Goal: Task Accomplishment & Management: Use online tool/utility

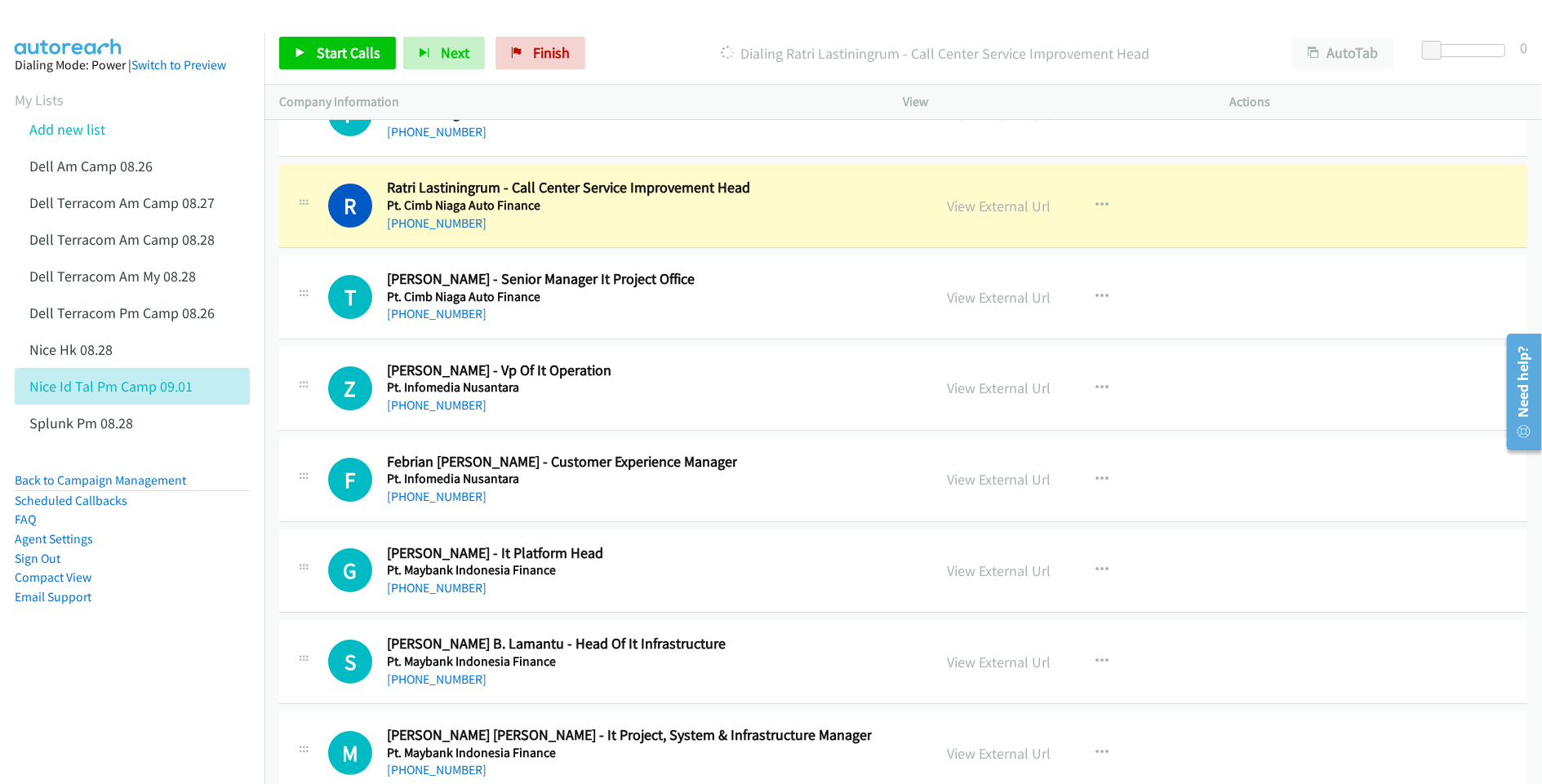
scroll to position [32308, 0]
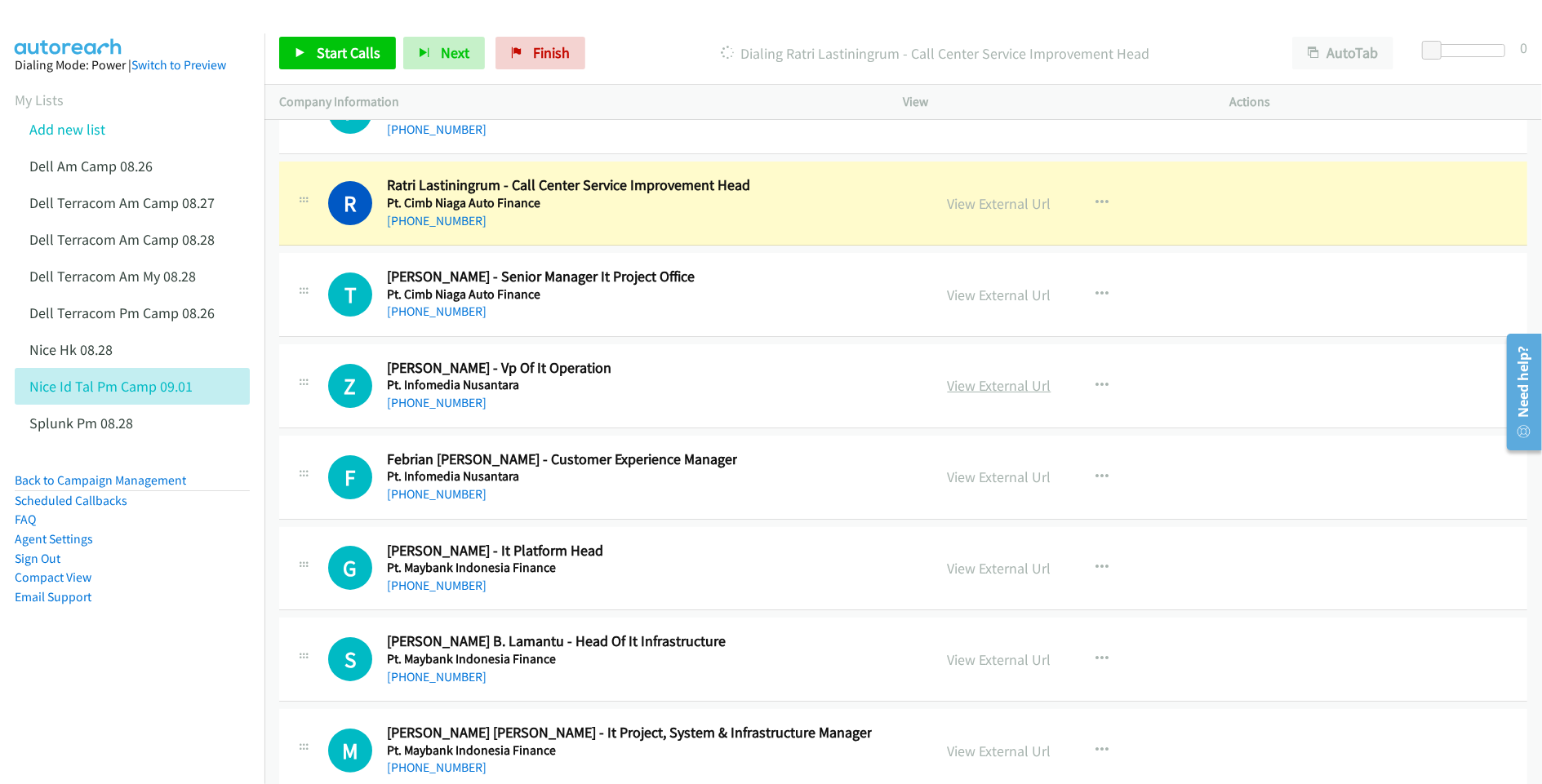
click at [1010, 394] on link "View External Url" at bounding box center [999, 385] width 104 height 19
click at [1003, 486] on link "View External Url" at bounding box center [999, 477] width 104 height 19
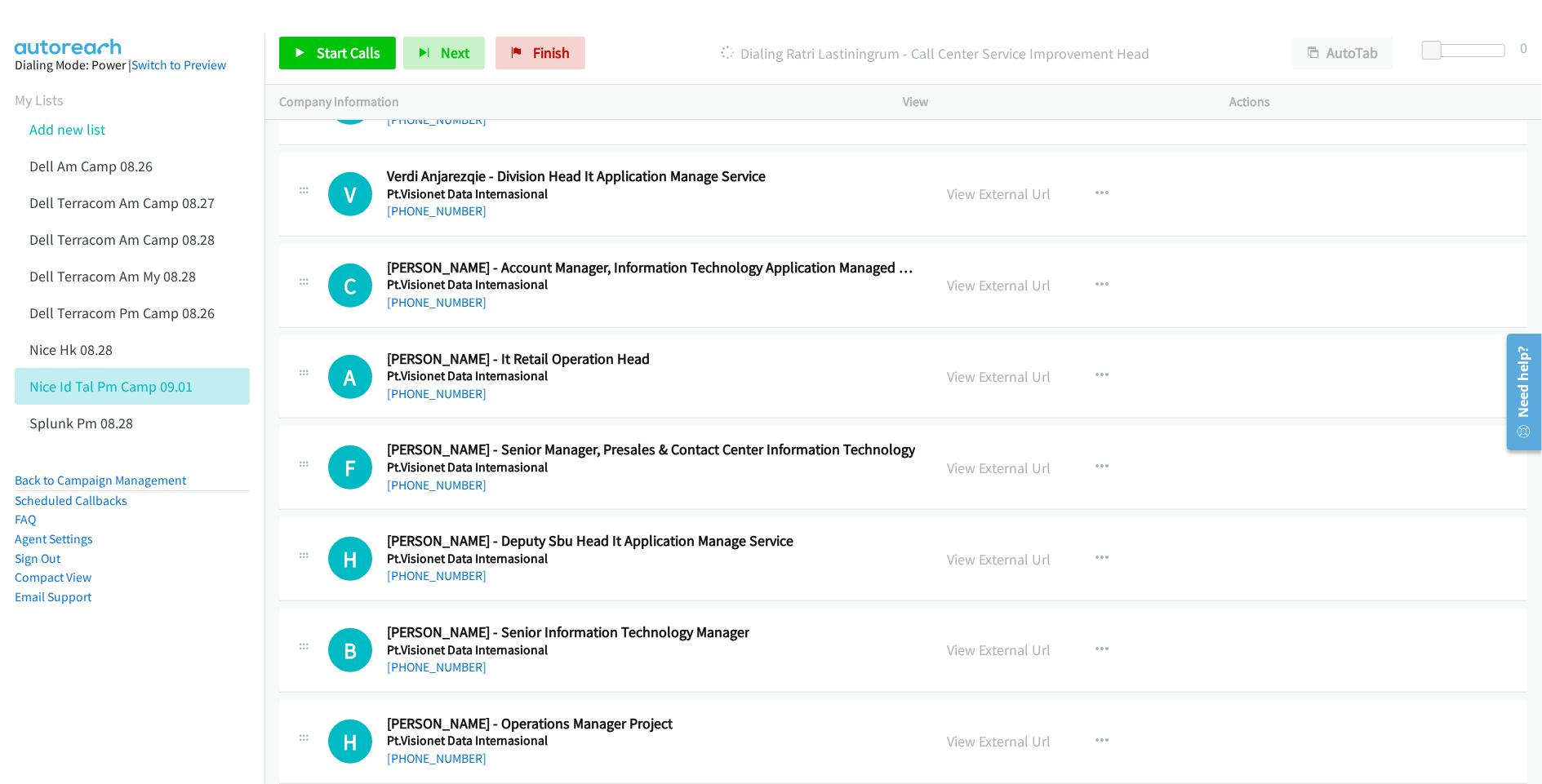
scroll to position [32961, 0]
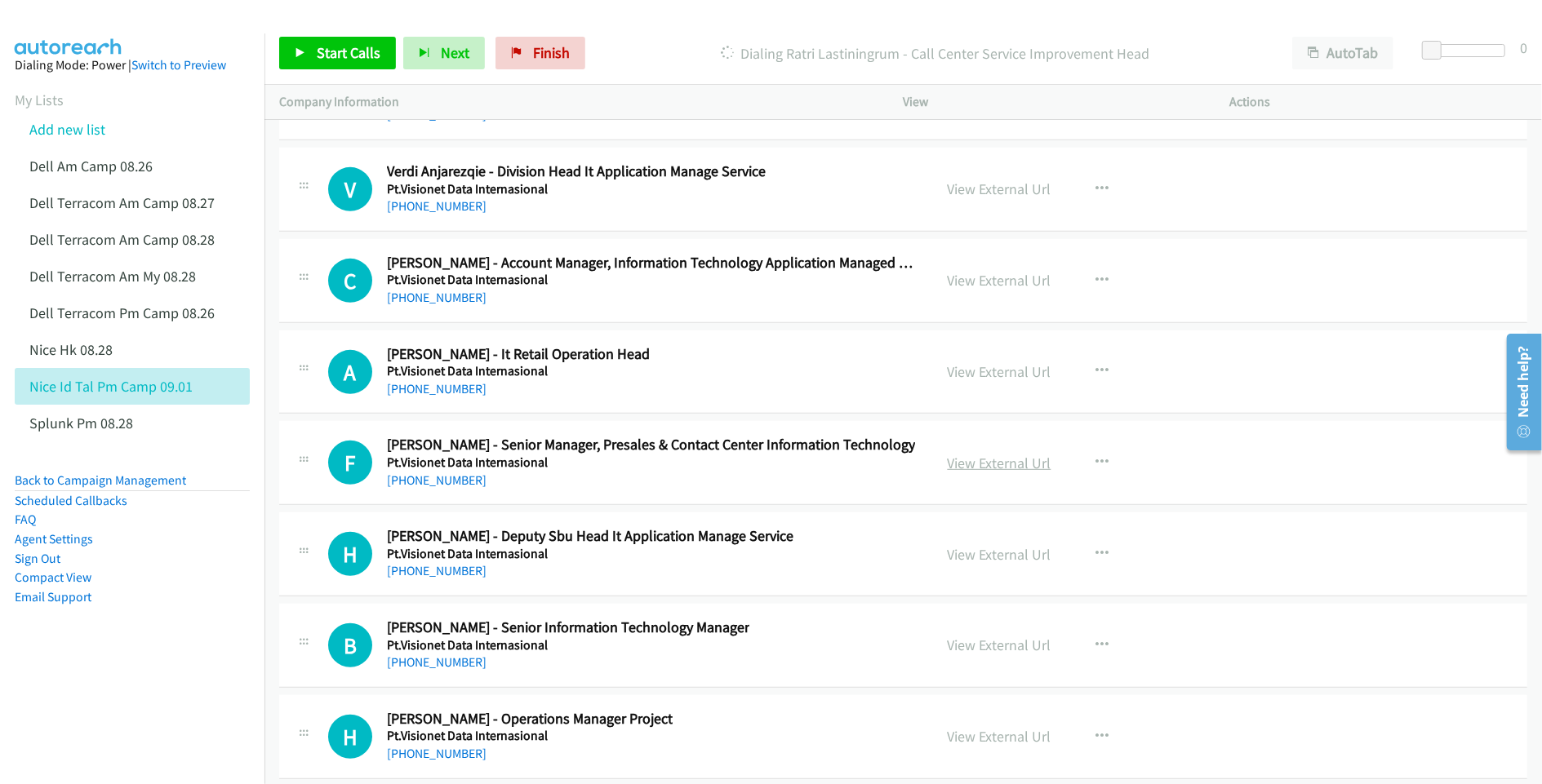
click at [983, 473] on link "View External Url" at bounding box center [999, 463] width 104 height 19
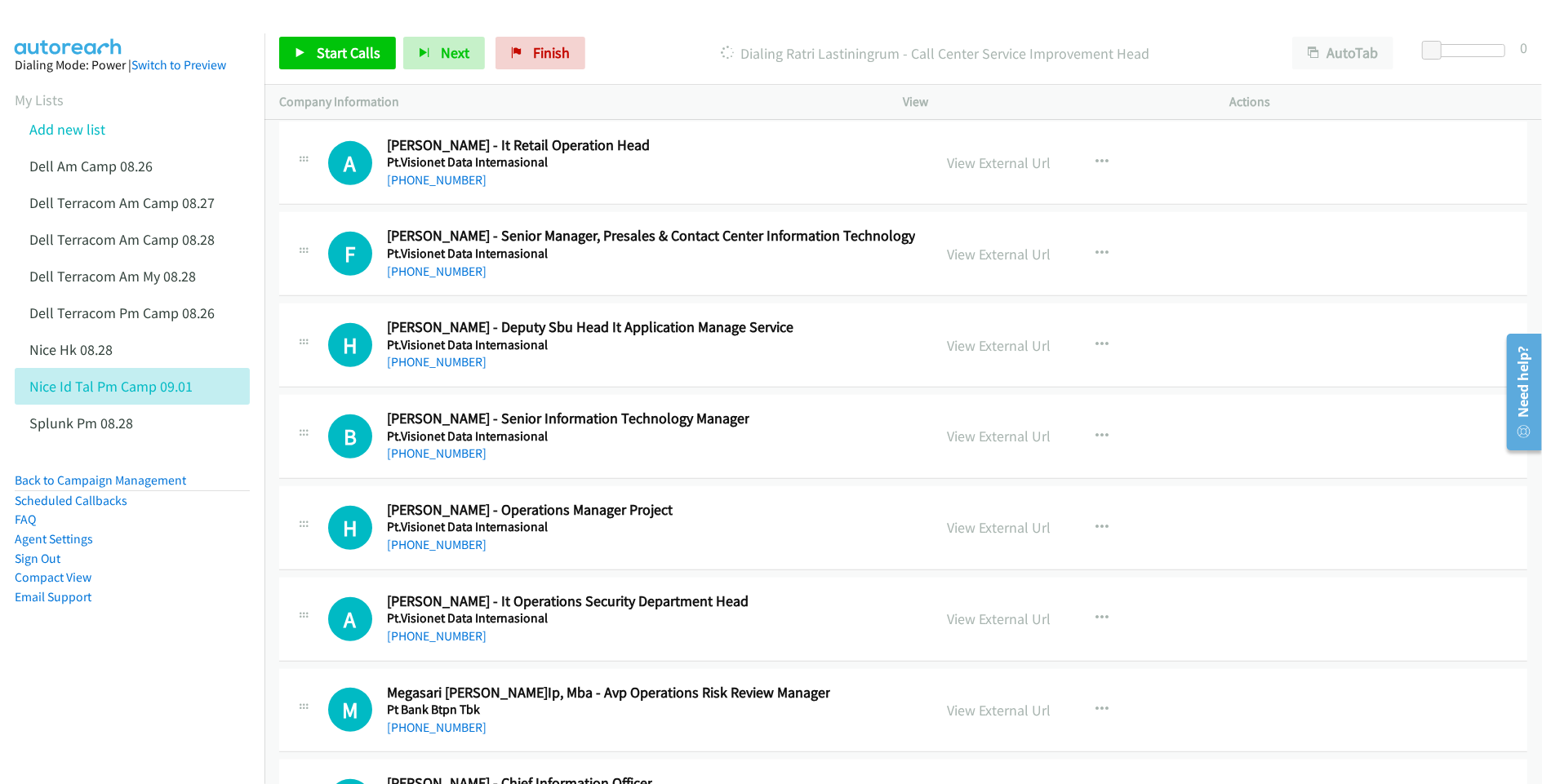
scroll to position [33177, 0]
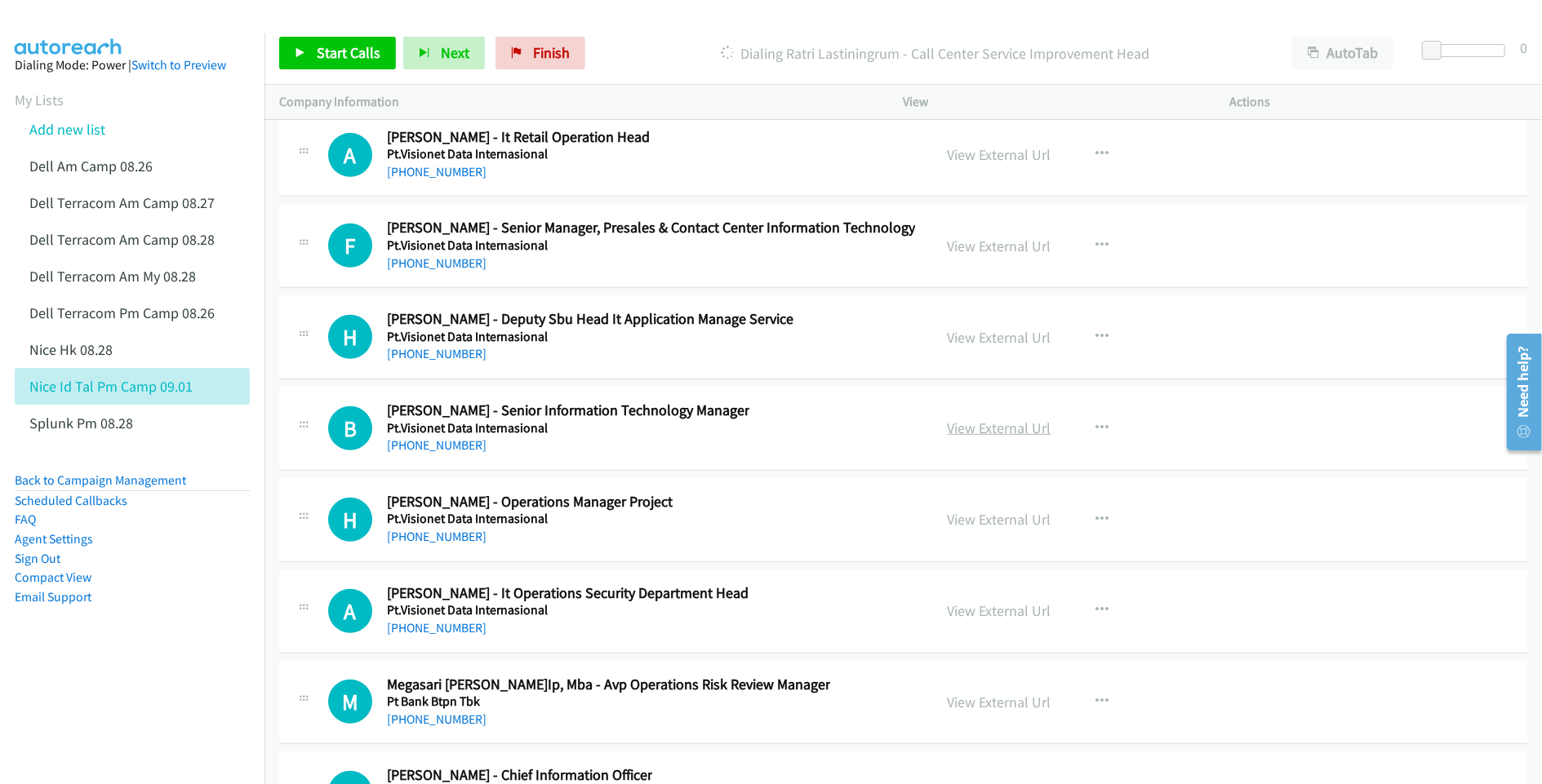
click at [960, 437] on link "View External Url" at bounding box center [999, 427] width 104 height 19
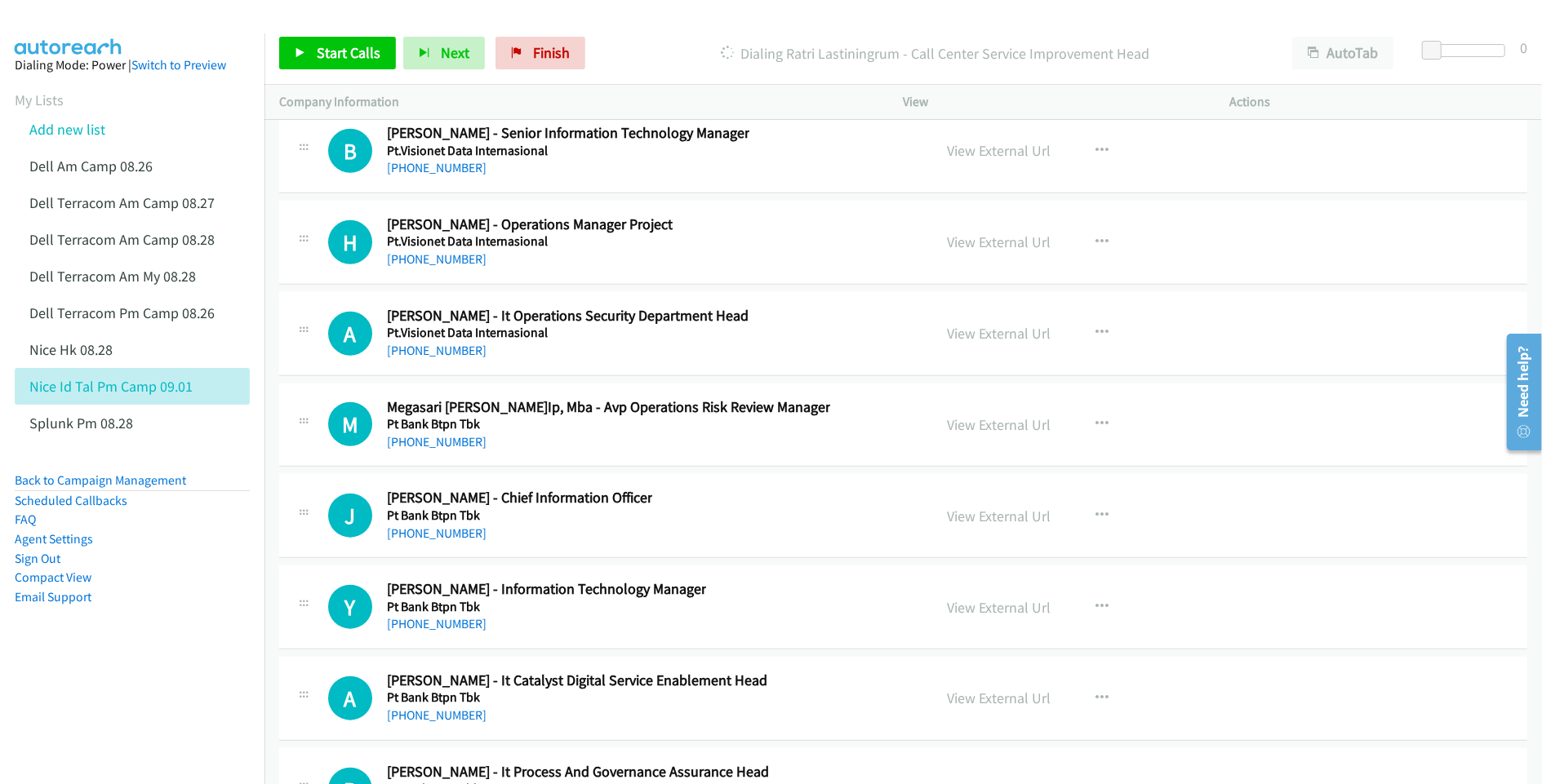
scroll to position [33503, 0]
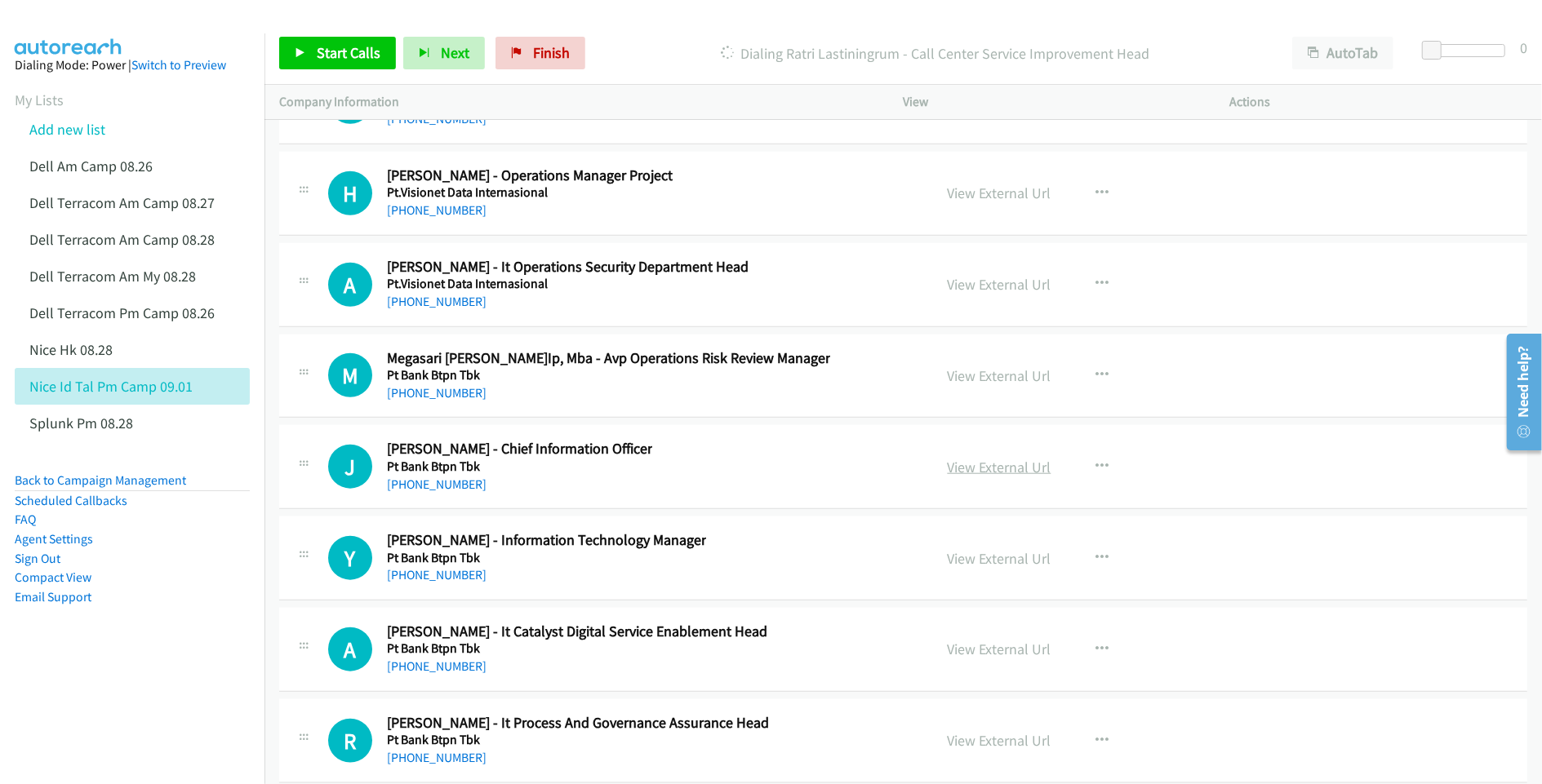
click at [971, 477] on link "View External Url" at bounding box center [999, 467] width 104 height 19
click at [988, 567] on link "View External Url" at bounding box center [999, 558] width 104 height 19
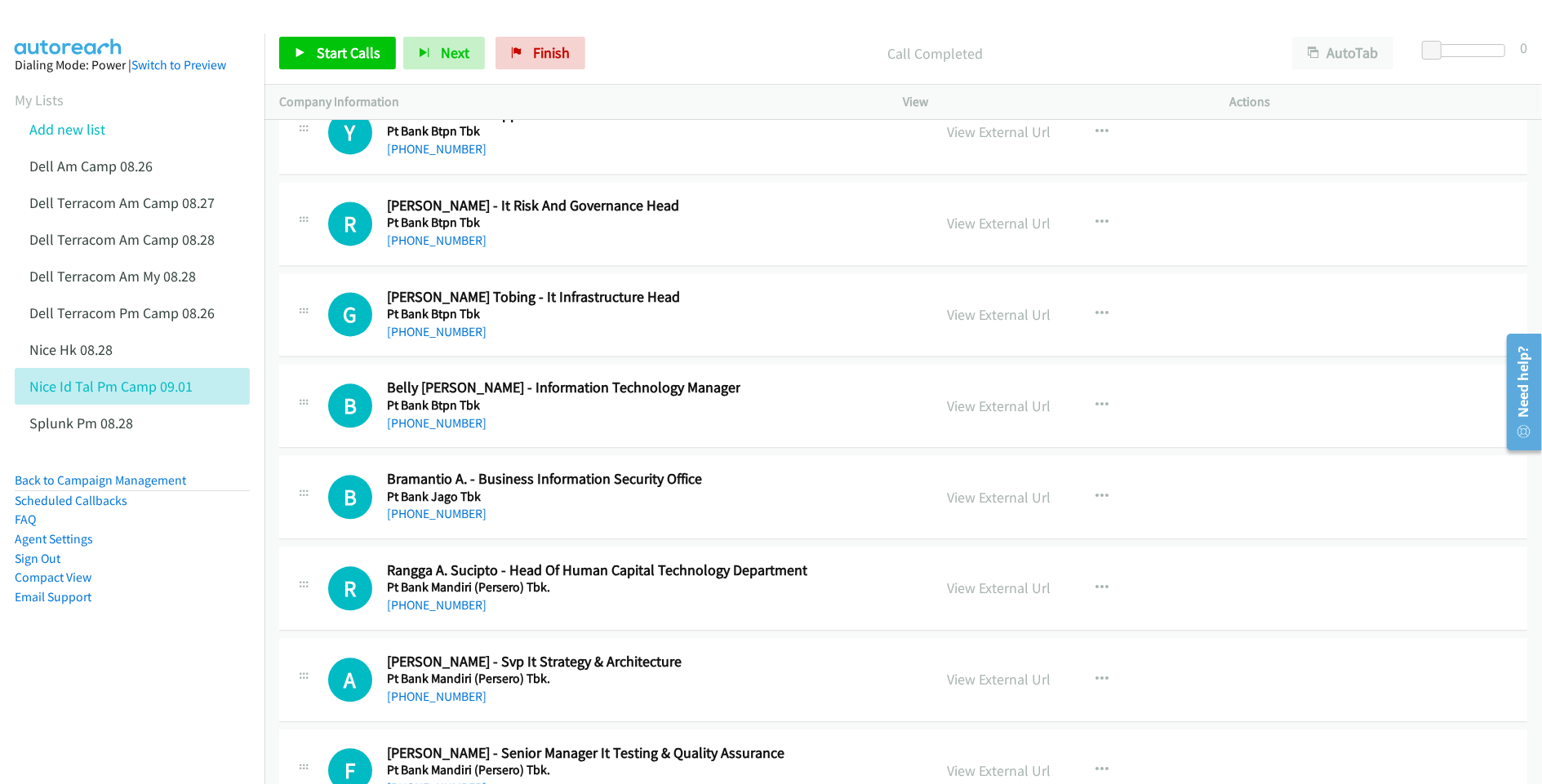
scroll to position [35027, 0]
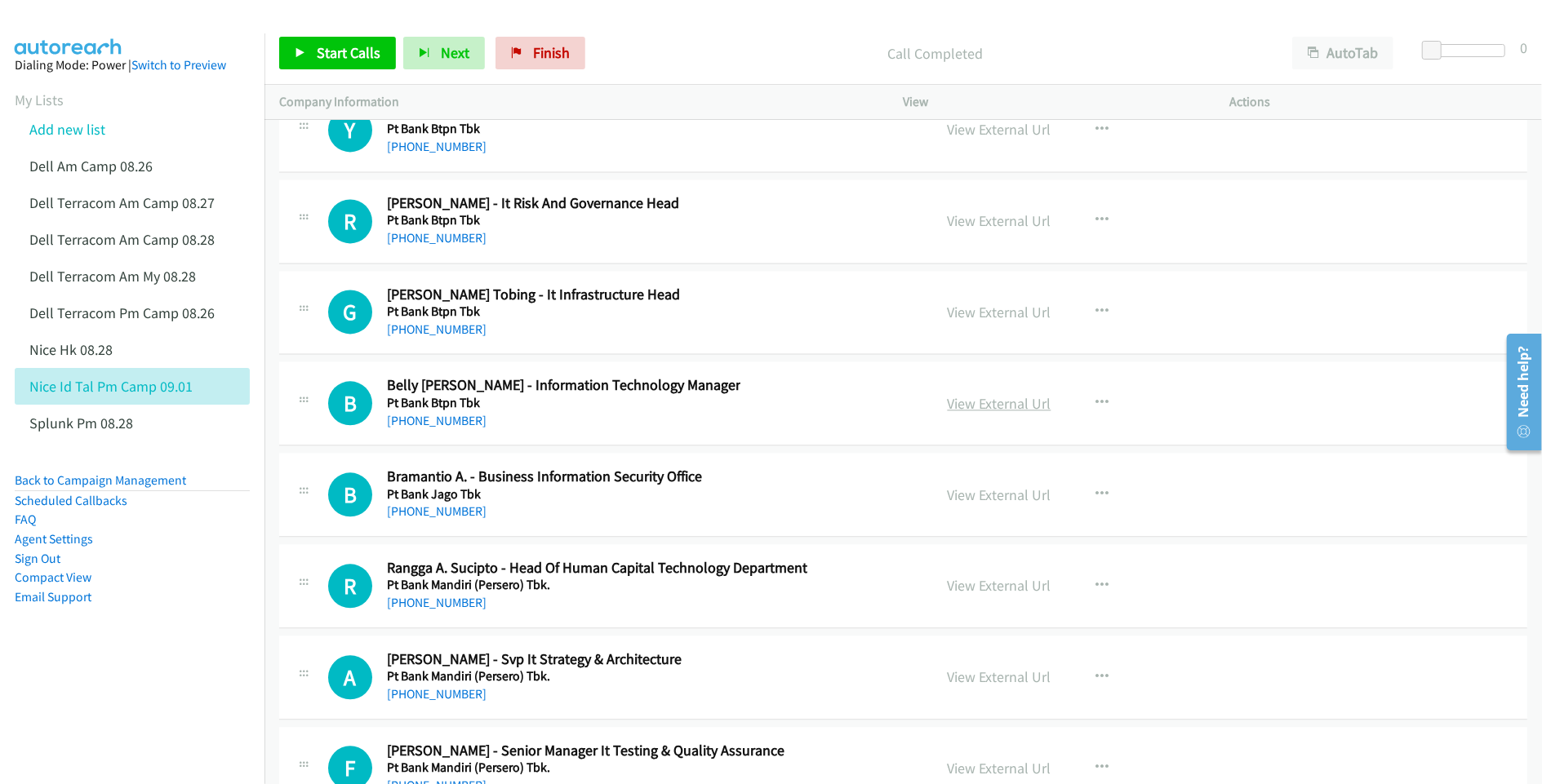
click at [1000, 413] on link "View External Url" at bounding box center [999, 403] width 104 height 19
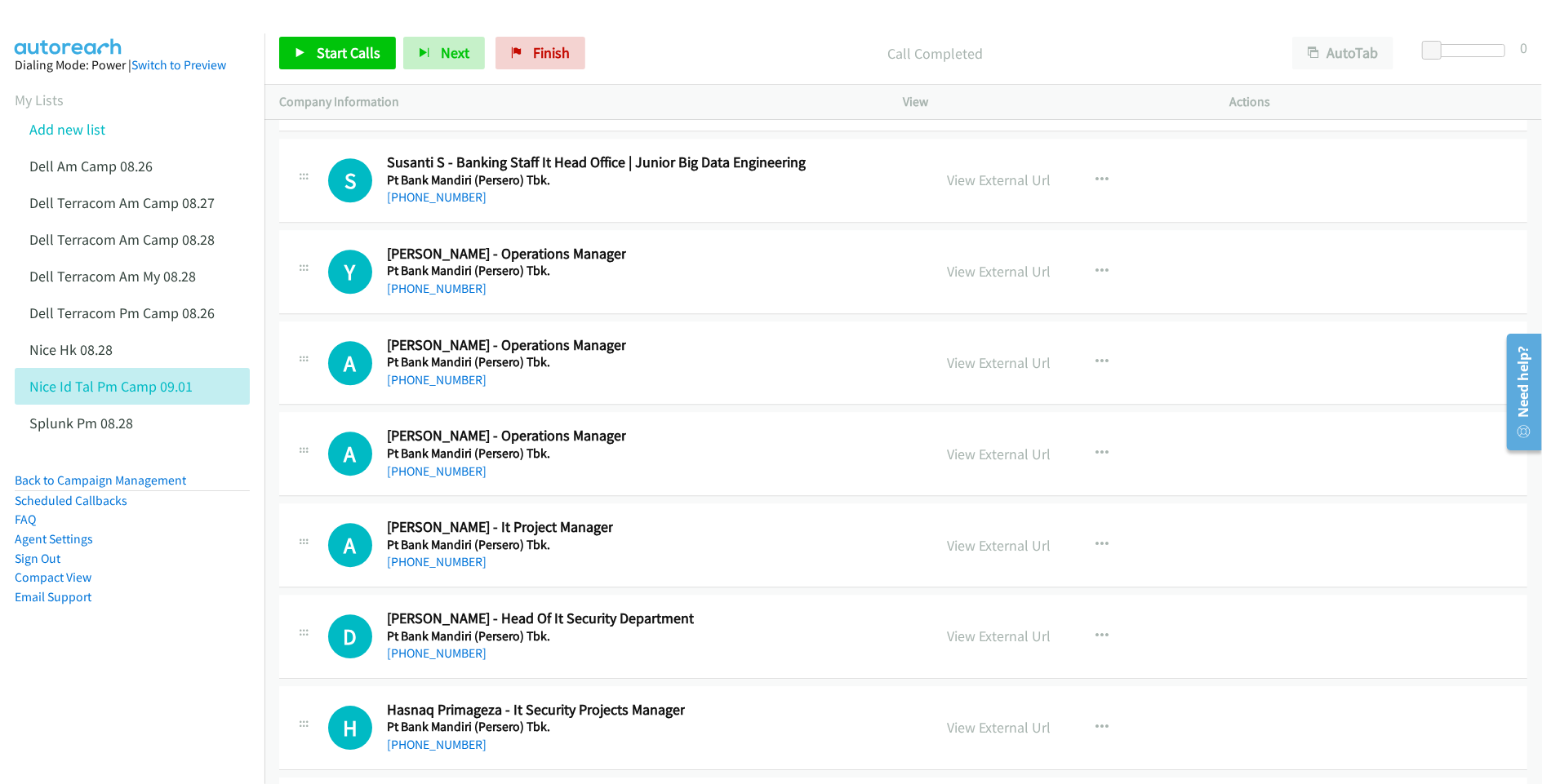
scroll to position [35898, 0]
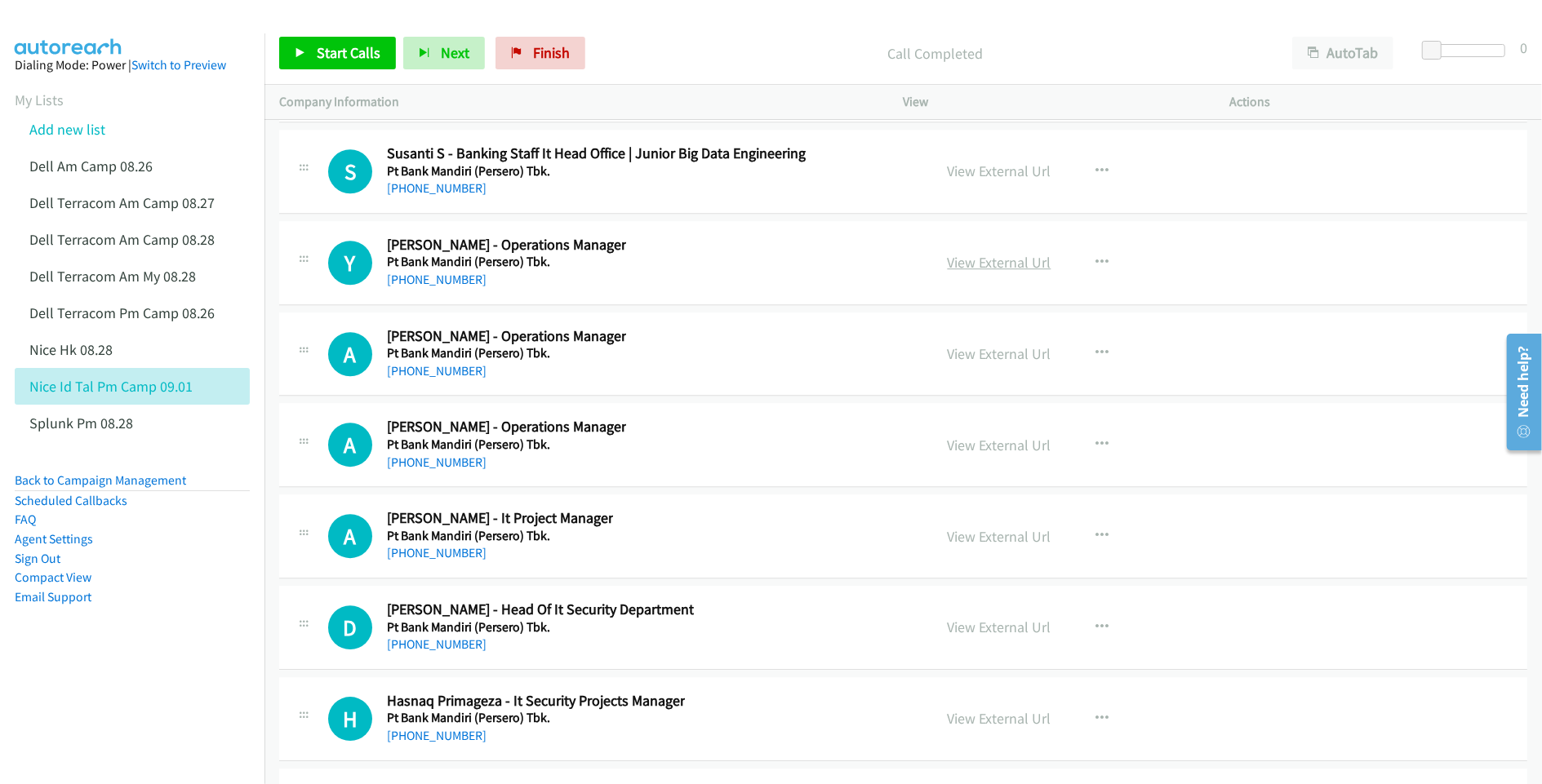
click at [1010, 272] on link "View External Url" at bounding box center [999, 262] width 104 height 19
click at [974, 363] on link "View External Url" at bounding box center [999, 353] width 104 height 19
click at [979, 455] on link "View External Url" at bounding box center [999, 445] width 104 height 19
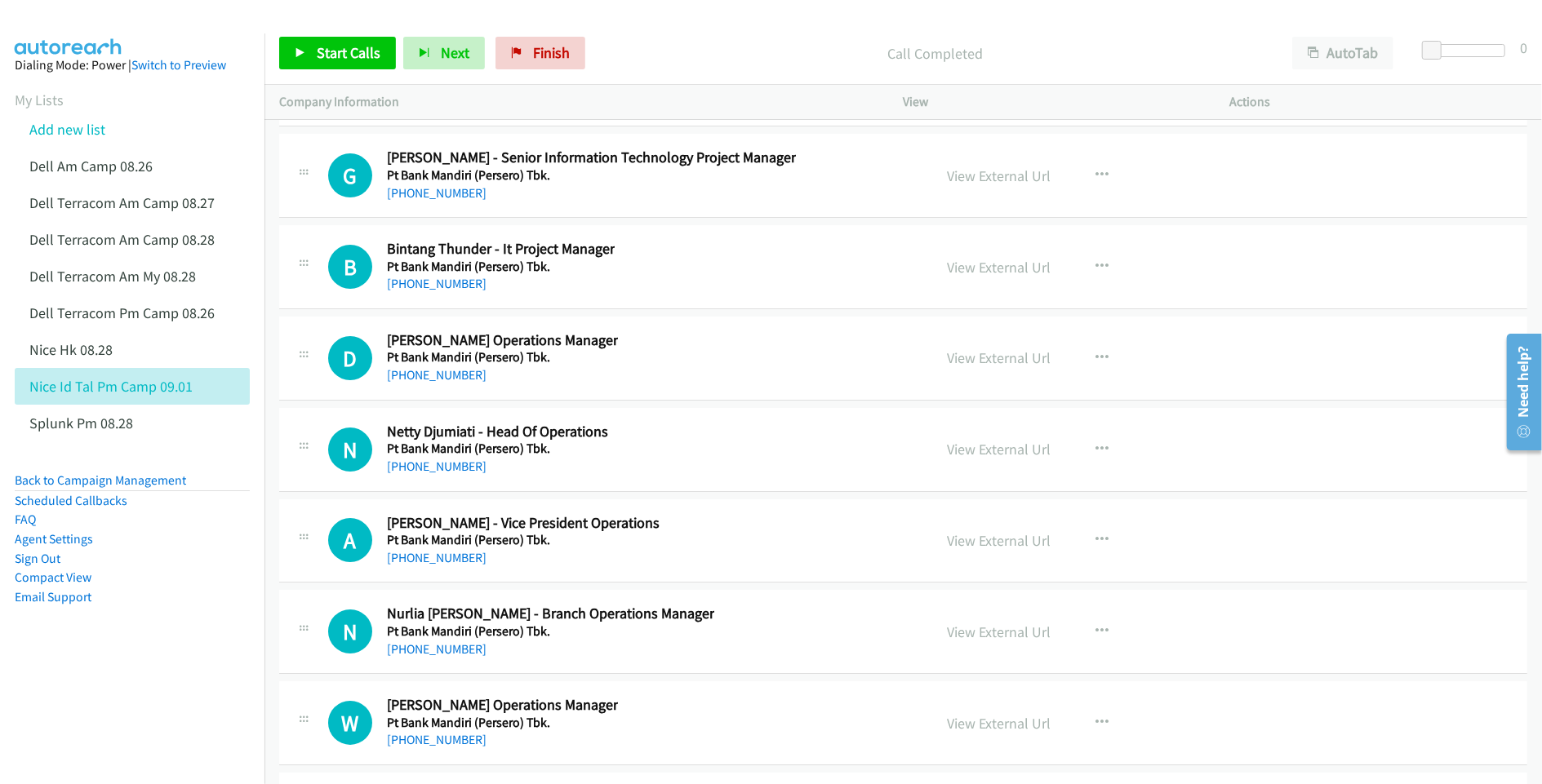
scroll to position [36767, 0]
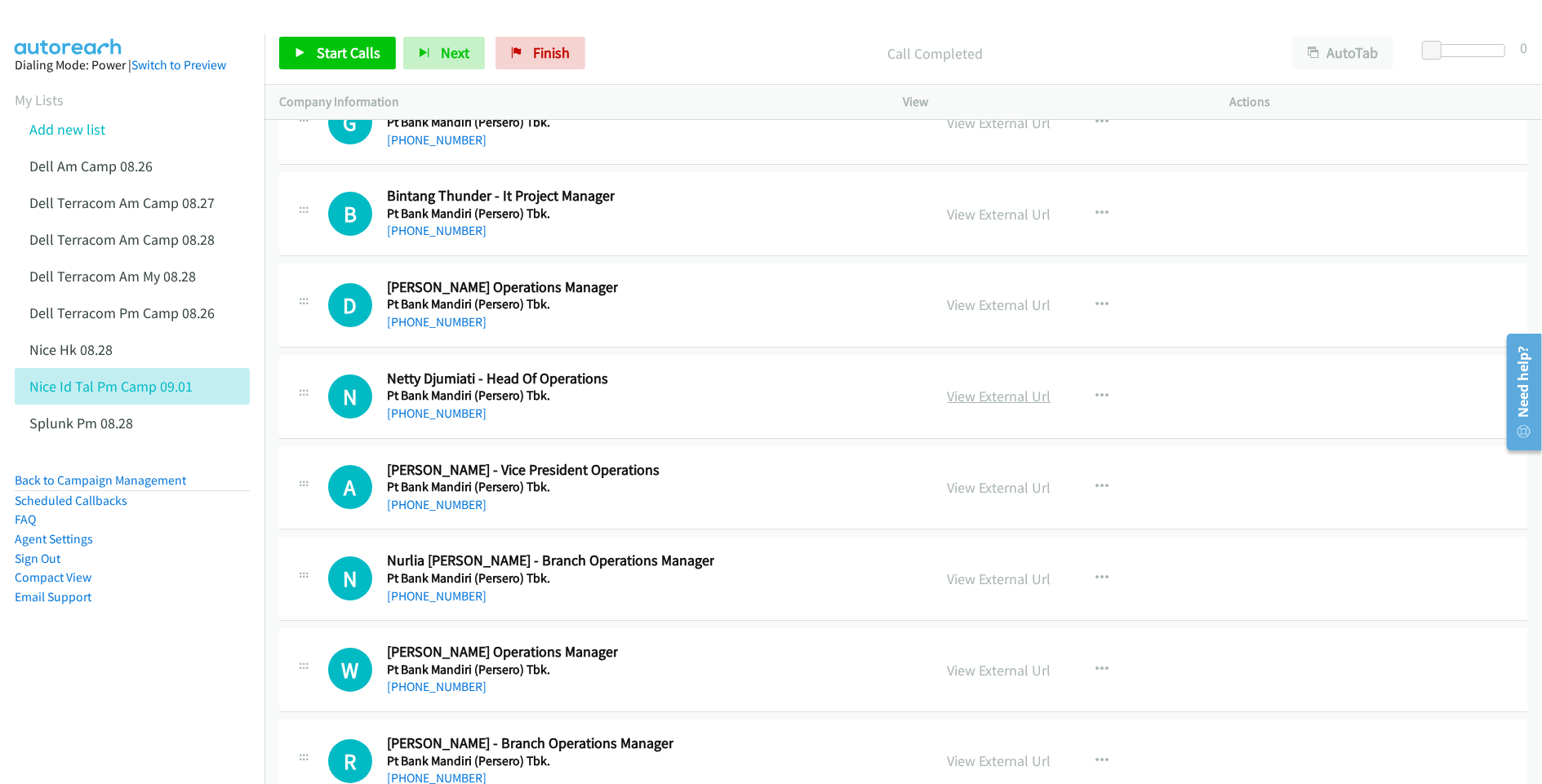
click at [954, 405] on link "View External Url" at bounding box center [999, 395] width 104 height 19
click at [1000, 314] on link "View External Url" at bounding box center [999, 305] width 104 height 19
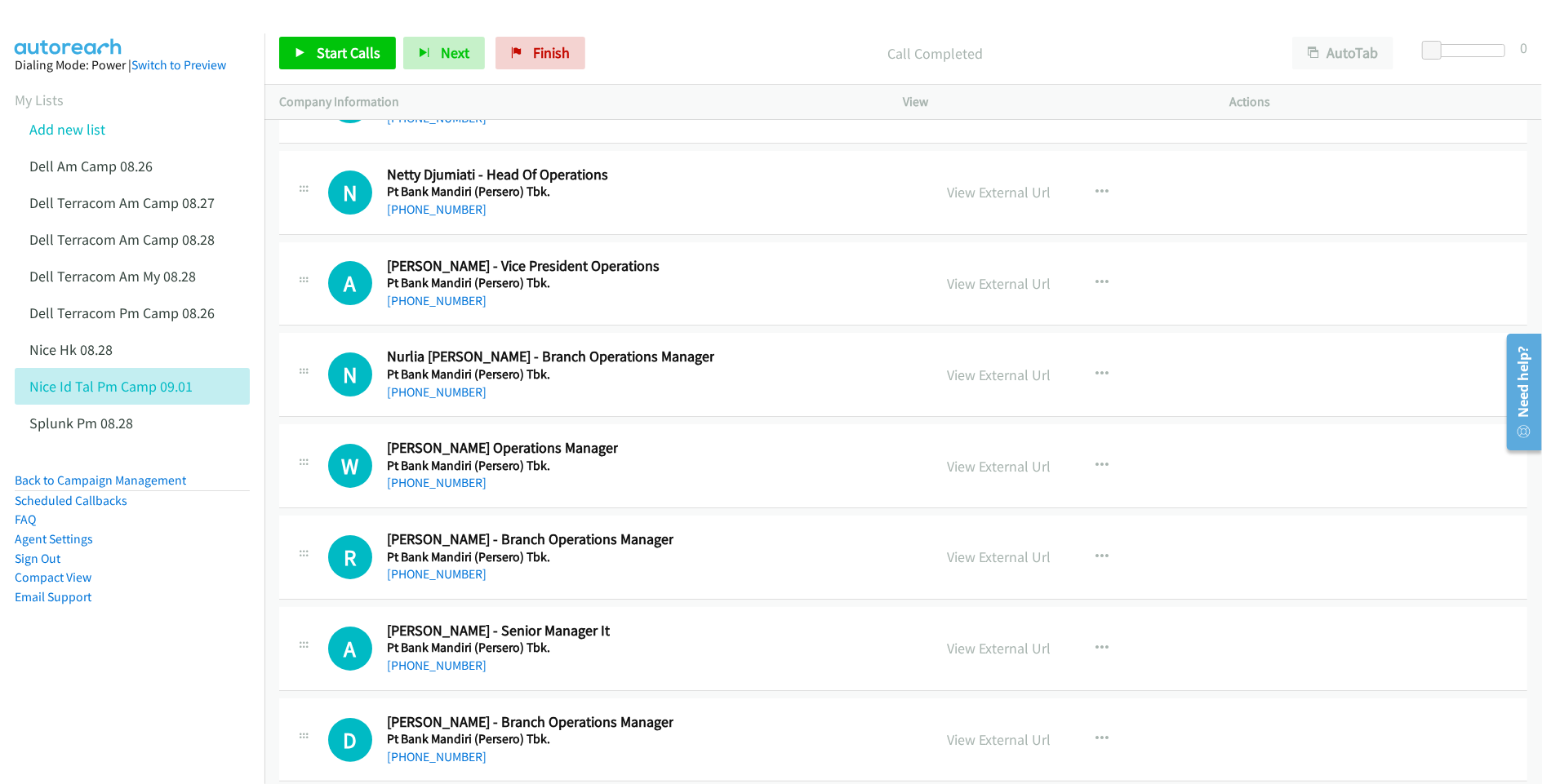
scroll to position [36985, 0]
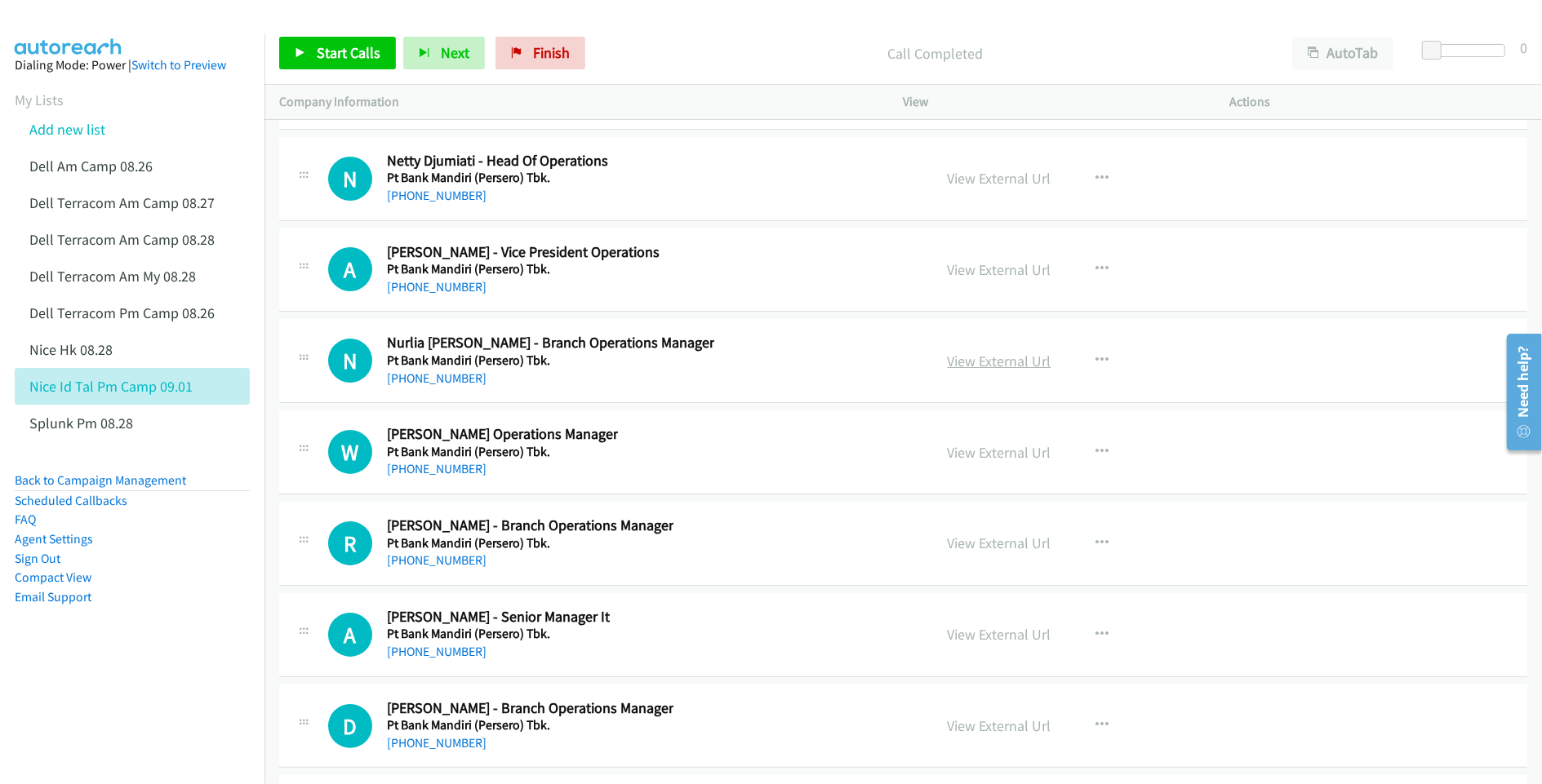
click at [983, 371] on link "View External Url" at bounding box center [999, 361] width 104 height 19
click at [994, 462] on link "View External Url" at bounding box center [999, 452] width 104 height 19
click at [964, 553] on link "View External Url" at bounding box center [999, 543] width 104 height 19
click at [986, 644] on link "View External Url" at bounding box center [999, 634] width 104 height 19
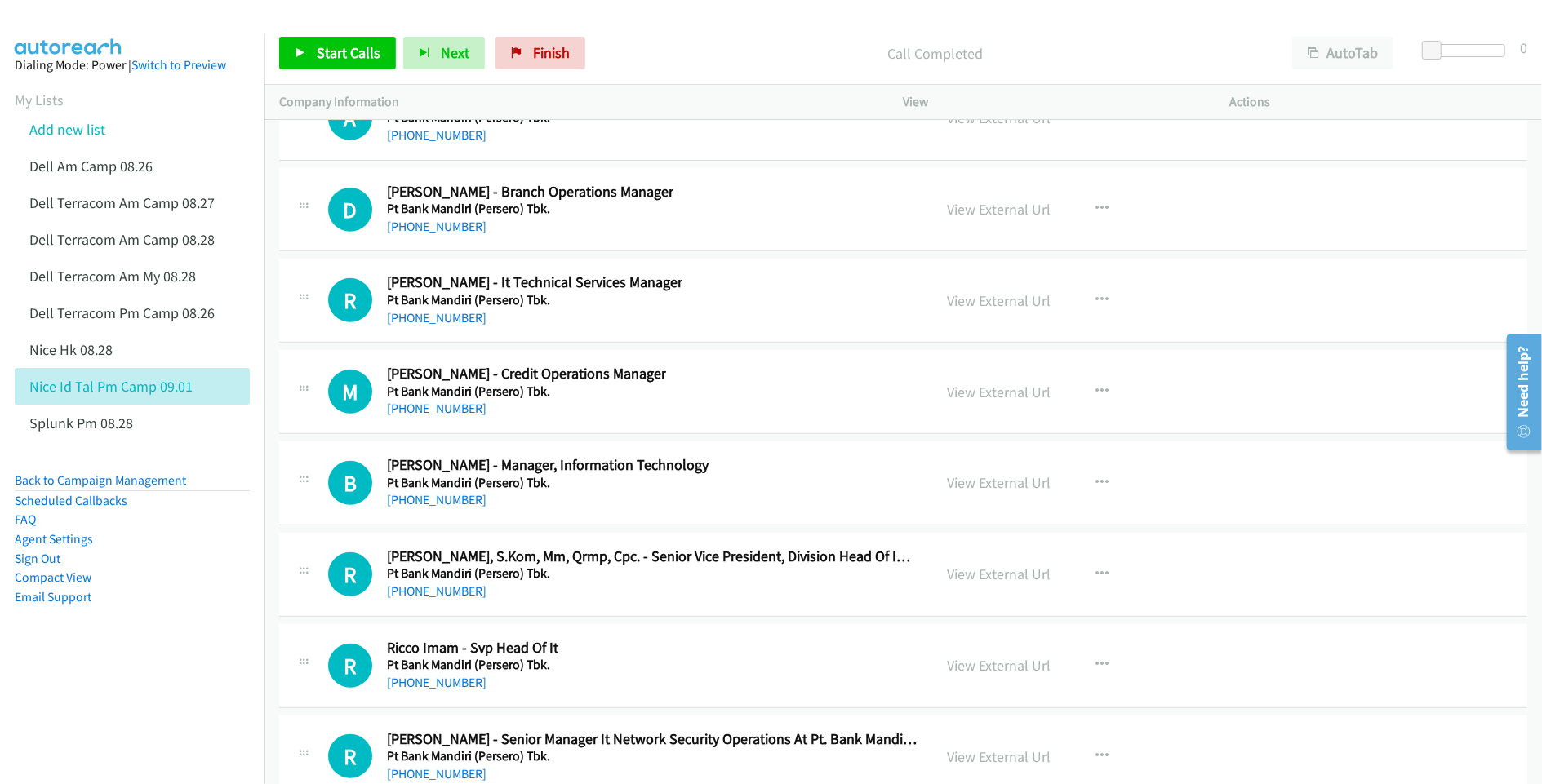
scroll to position [37529, 0]
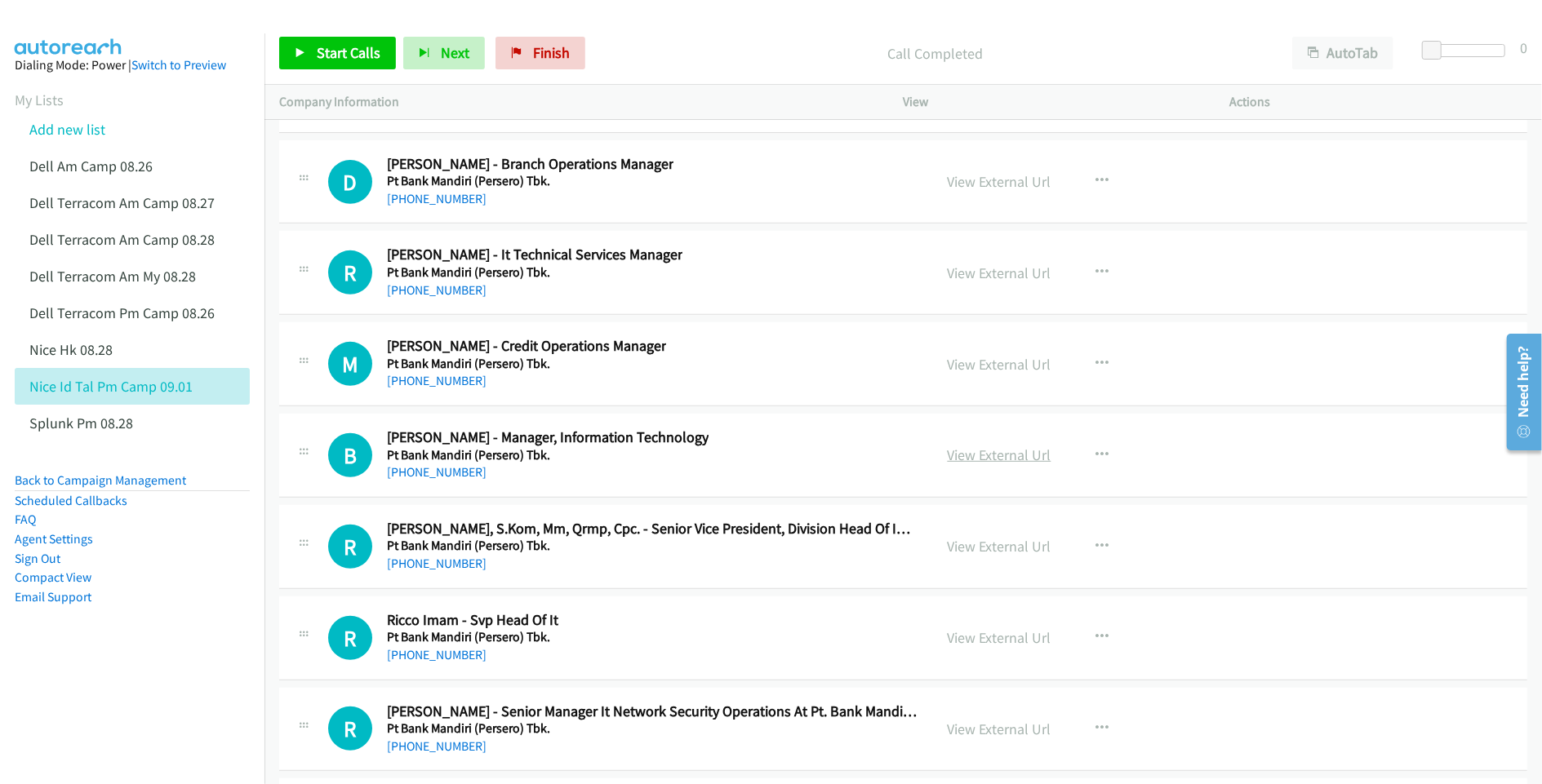
click at [977, 465] on link "View External Url" at bounding box center [999, 455] width 104 height 19
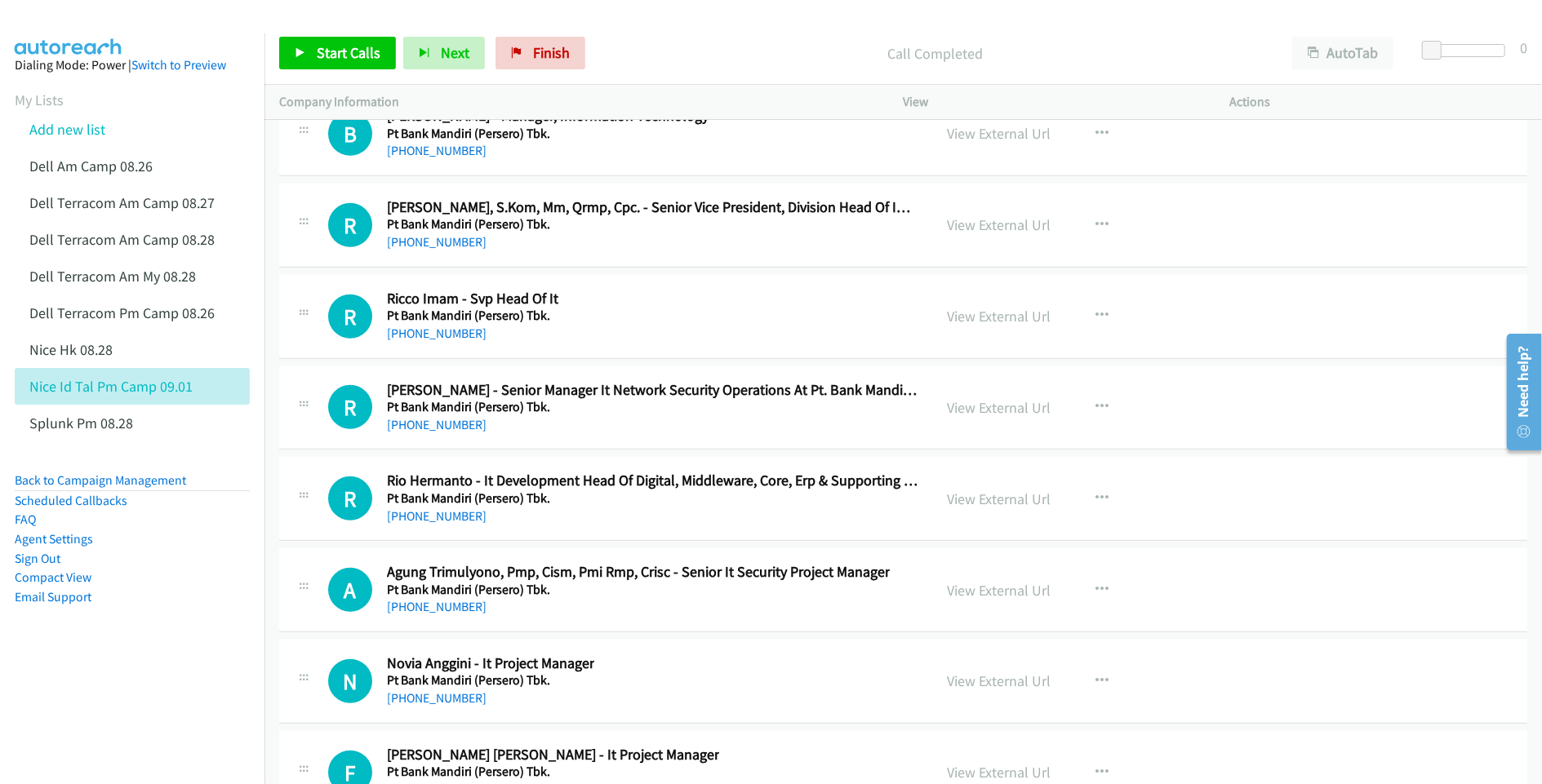
scroll to position [37855, 0]
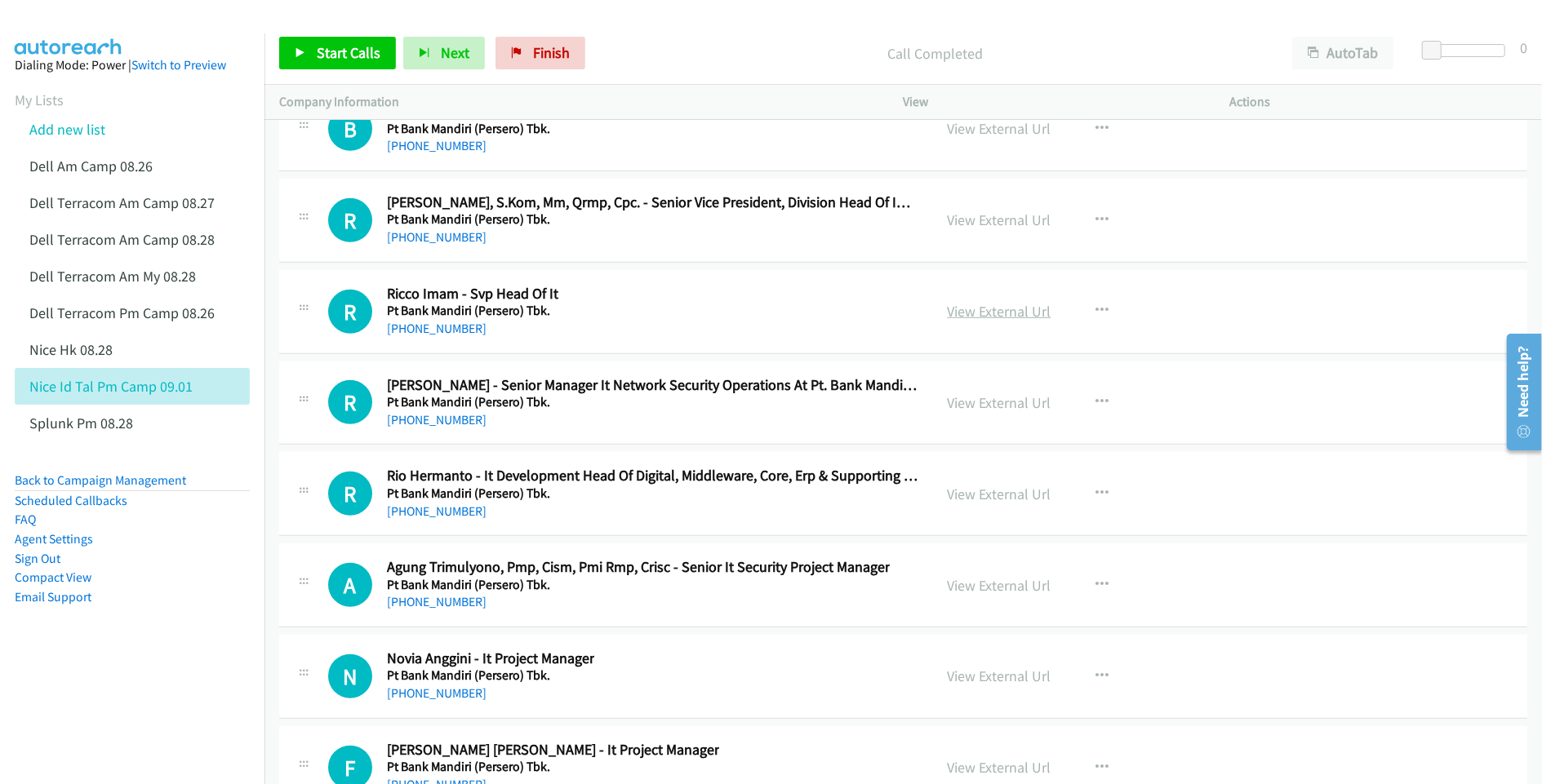
click at [1020, 320] on link "View External Url" at bounding box center [999, 310] width 104 height 19
click at [983, 412] on link "View External Url" at bounding box center [999, 402] width 104 height 19
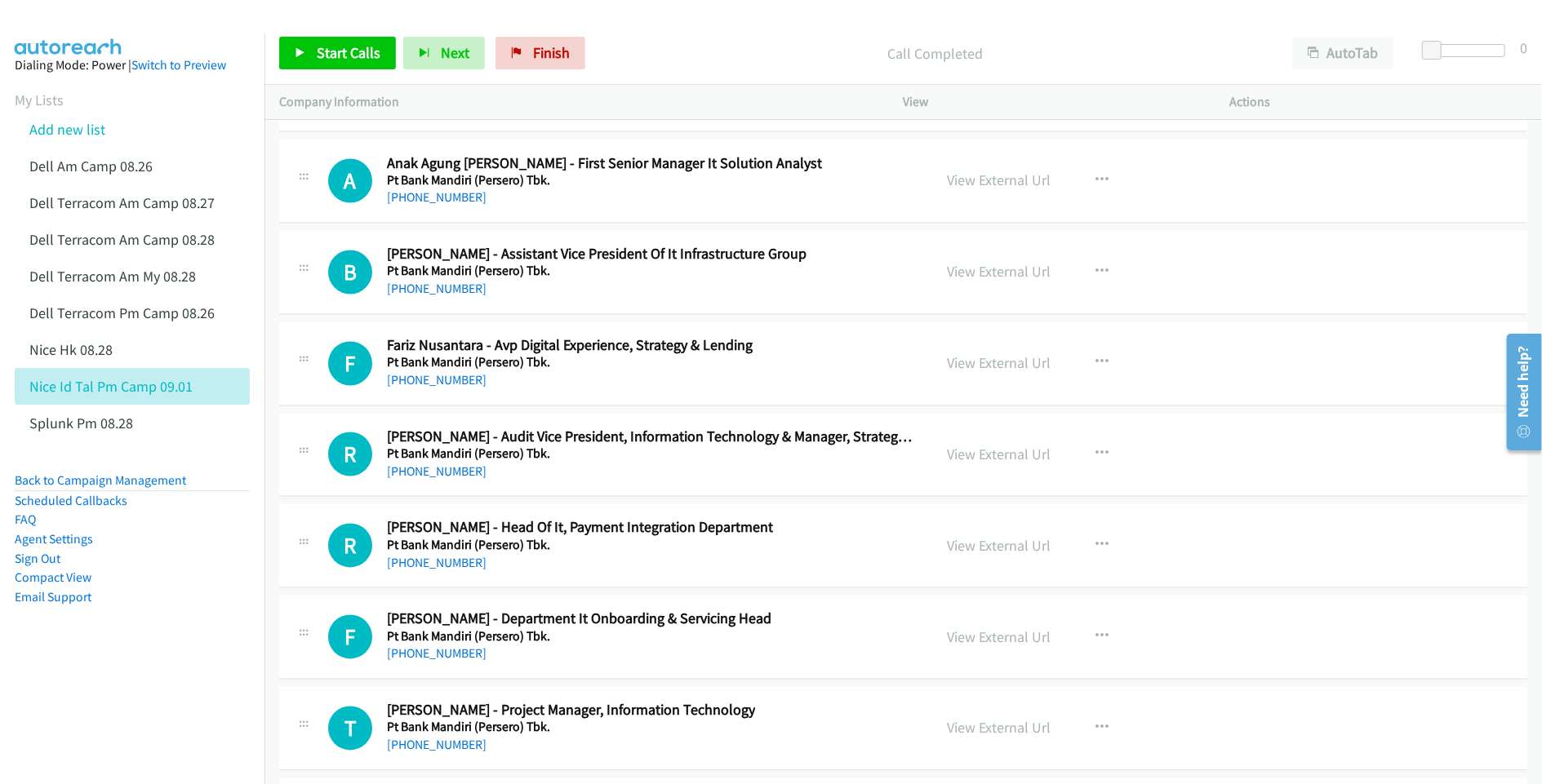
scroll to position [39269, 0]
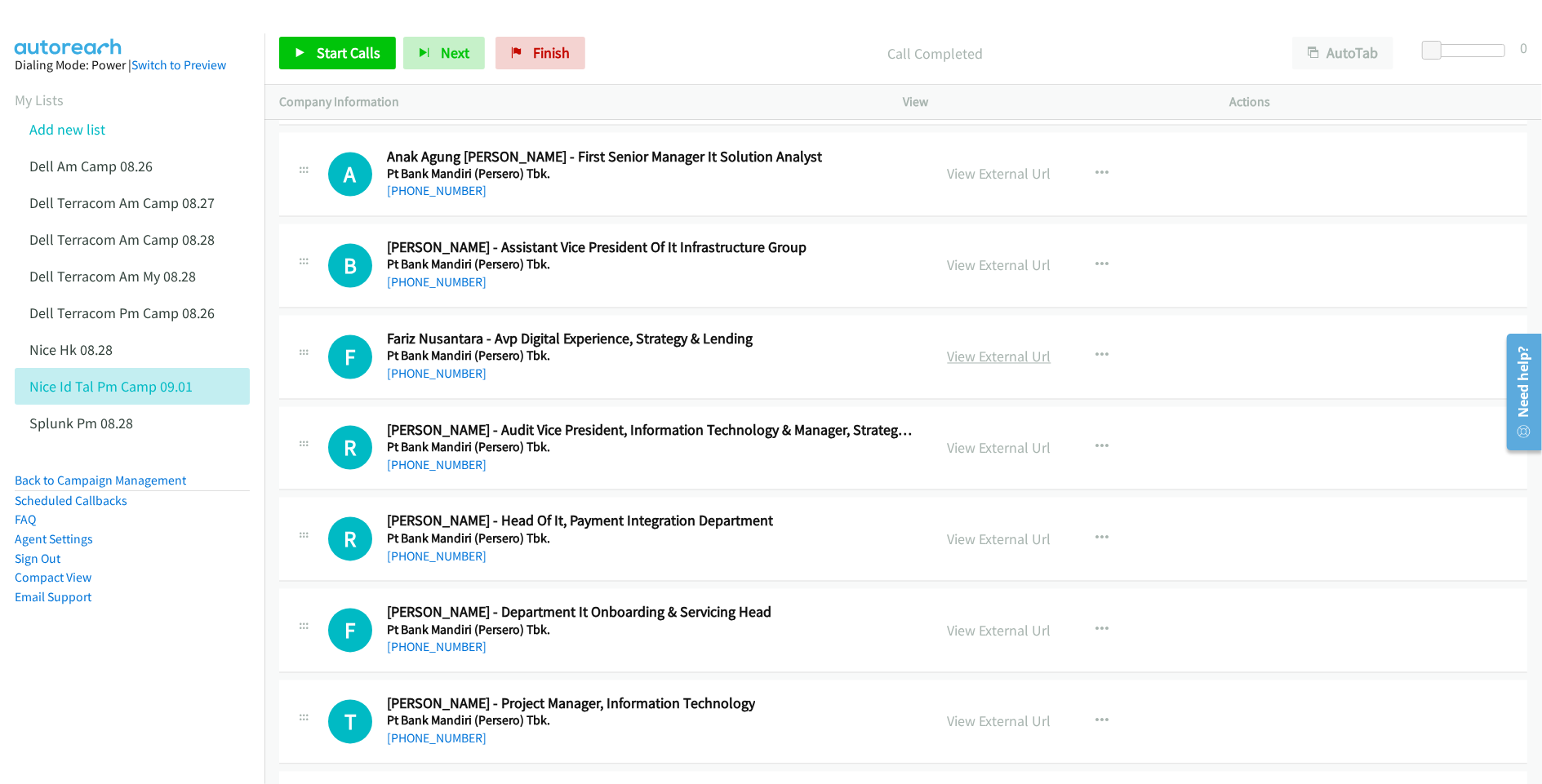
click at [977, 367] on link "View External Url" at bounding box center [999, 357] width 104 height 19
click at [948, 458] on link "View External Url" at bounding box center [999, 448] width 104 height 19
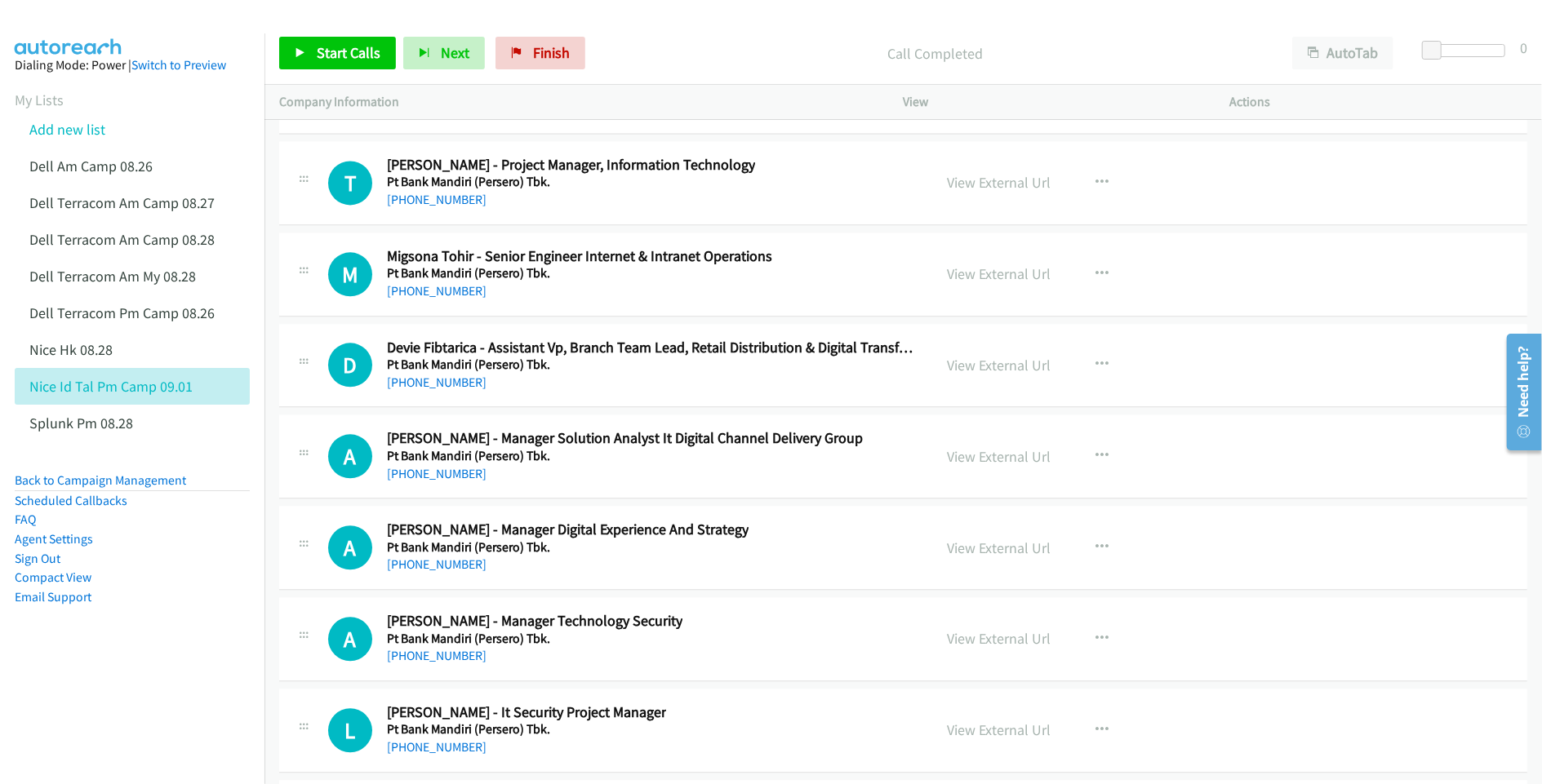
scroll to position [39814, 0]
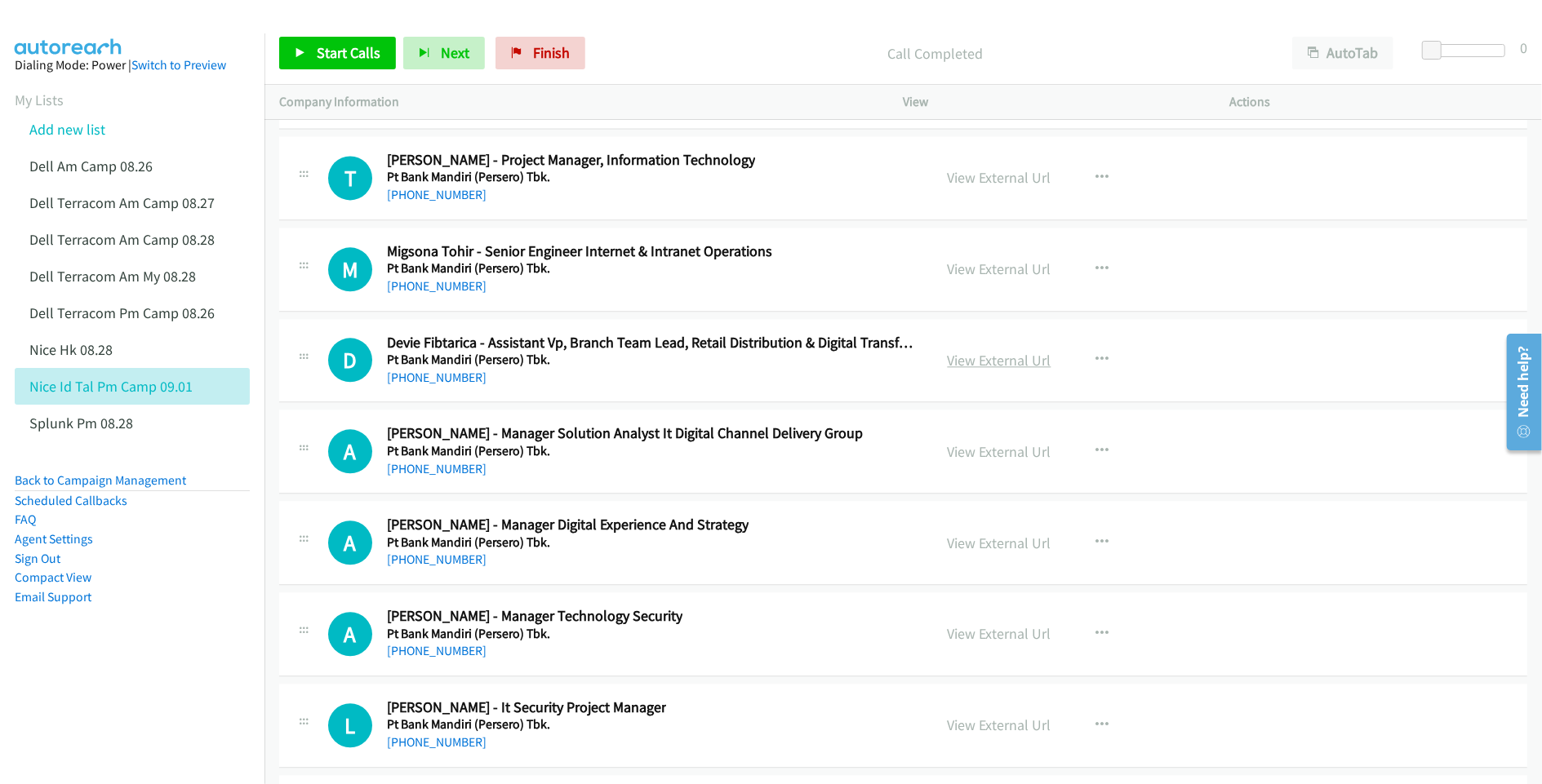
click at [990, 370] on link "View External Url" at bounding box center [999, 360] width 104 height 19
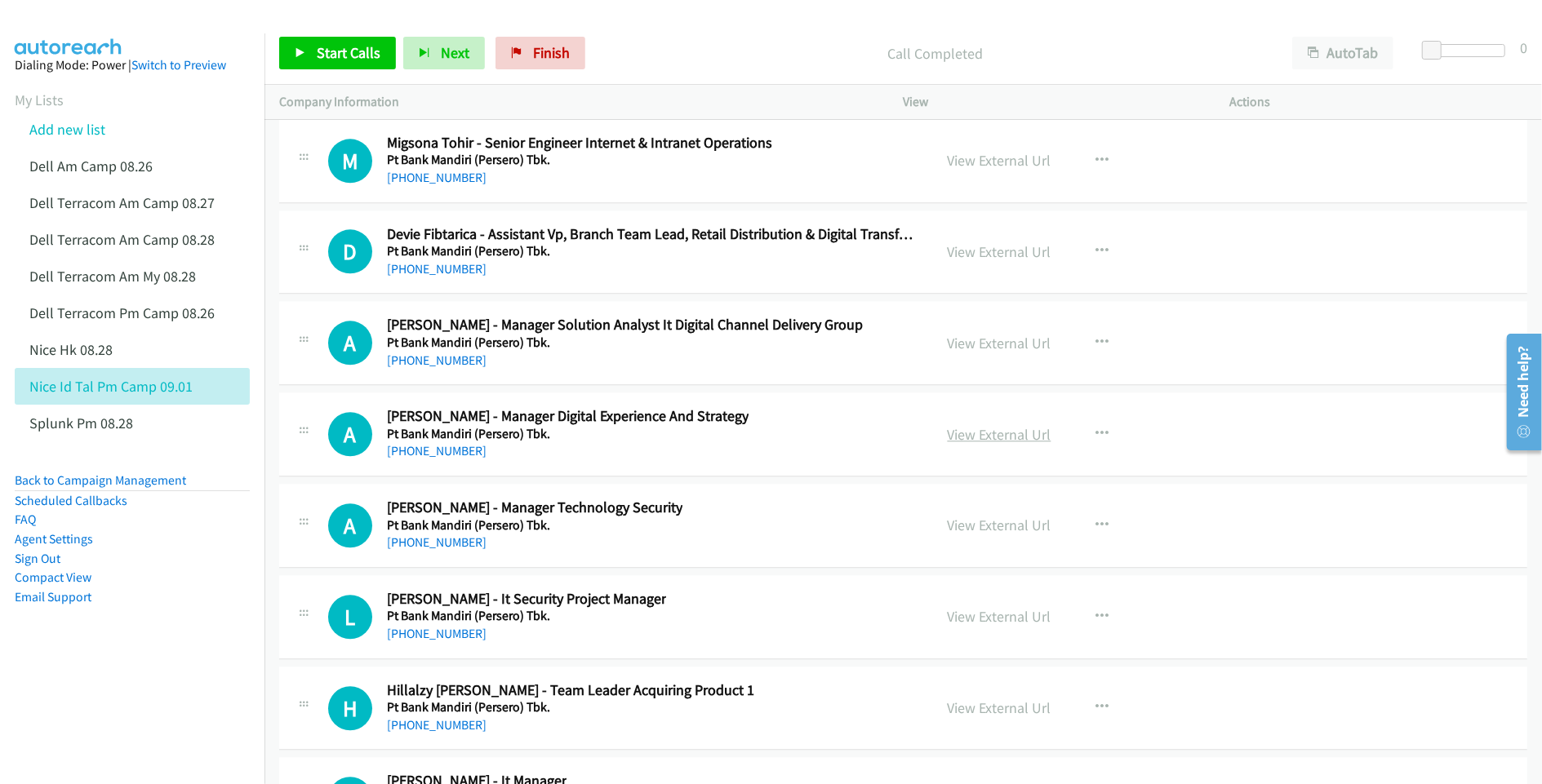
click at [963, 444] on link "View External Url" at bounding box center [999, 434] width 104 height 19
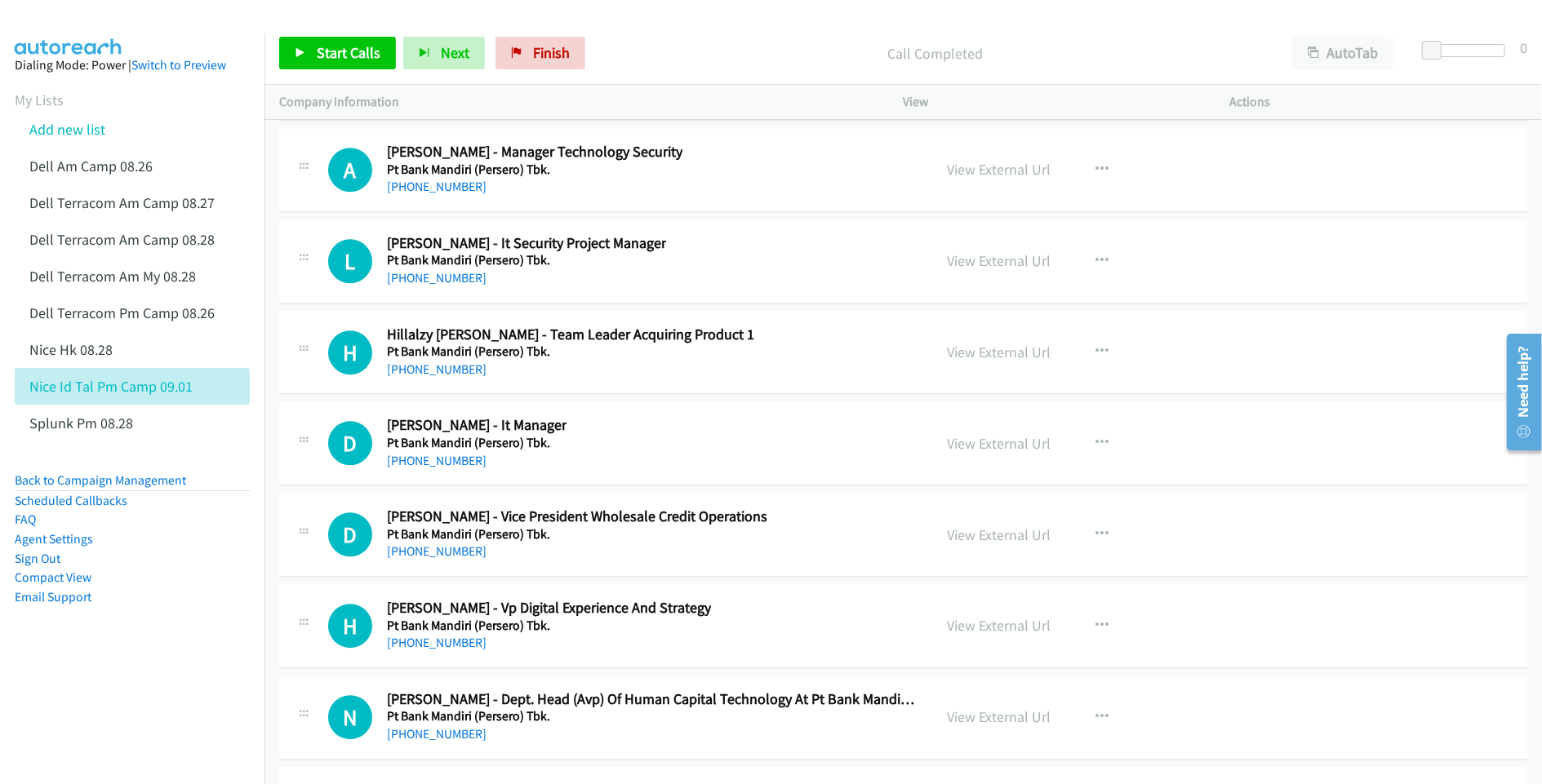
scroll to position [40357, 0]
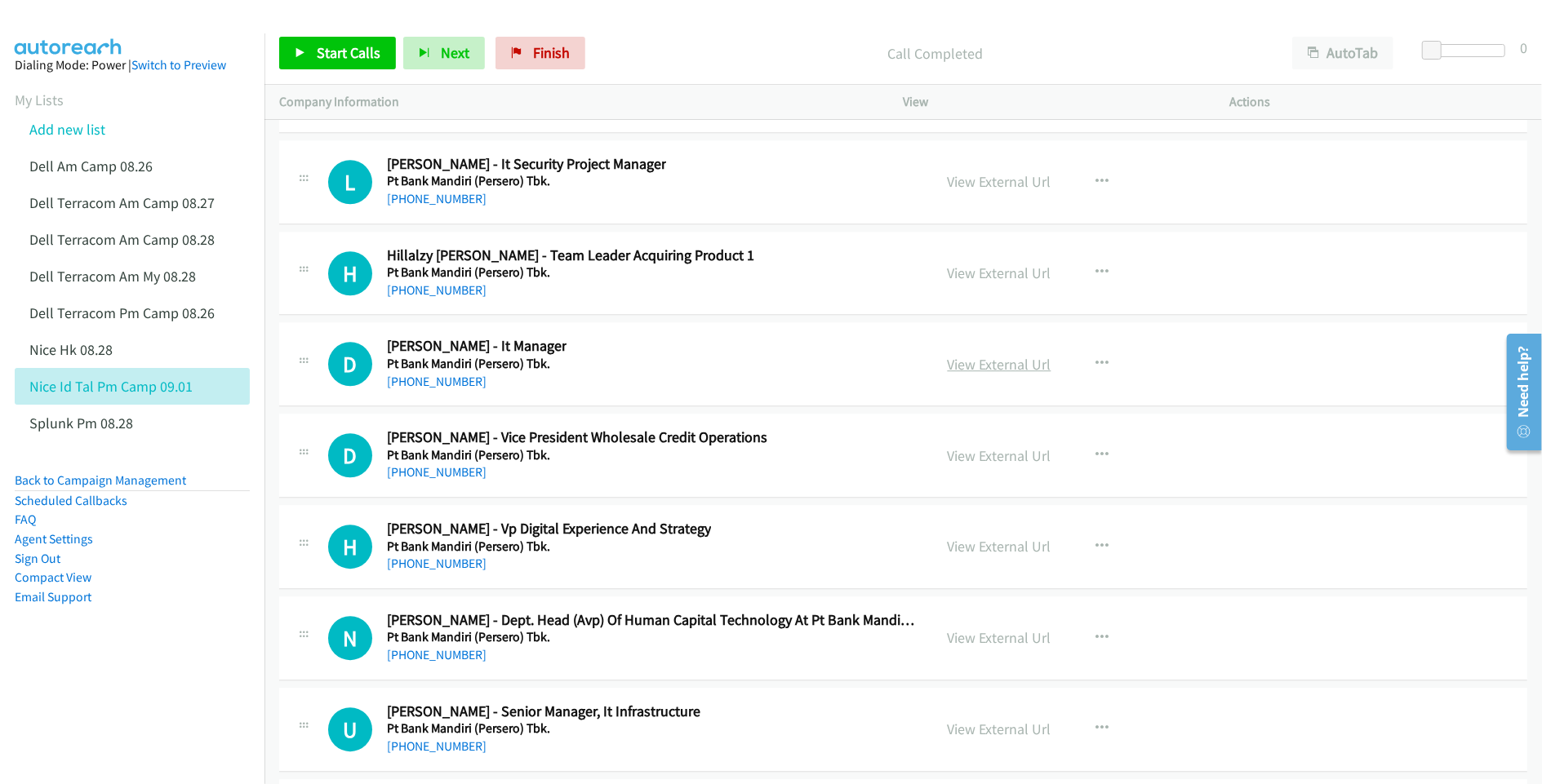
click at [999, 374] on link "View External Url" at bounding box center [999, 364] width 104 height 19
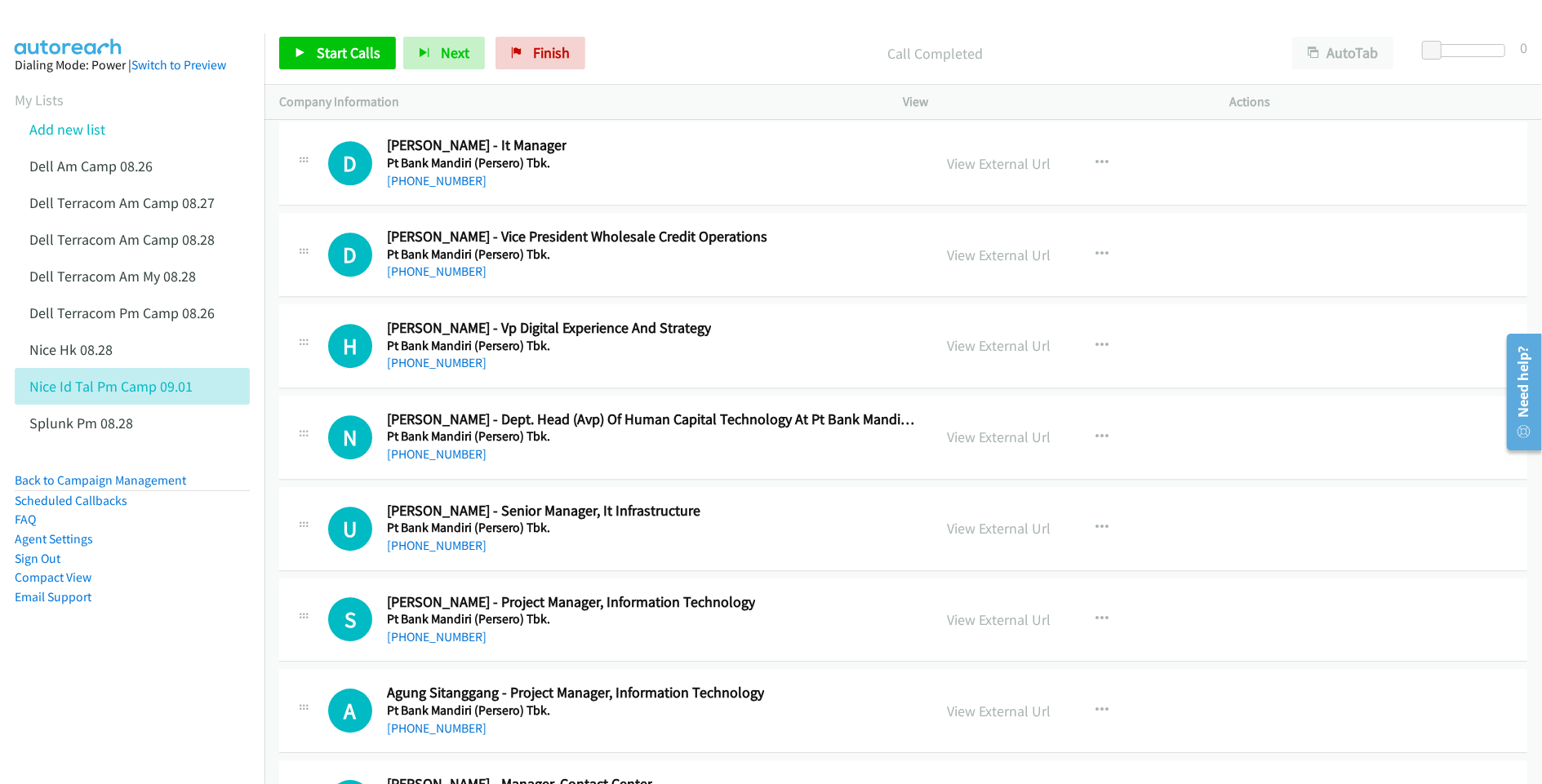
scroll to position [40575, 0]
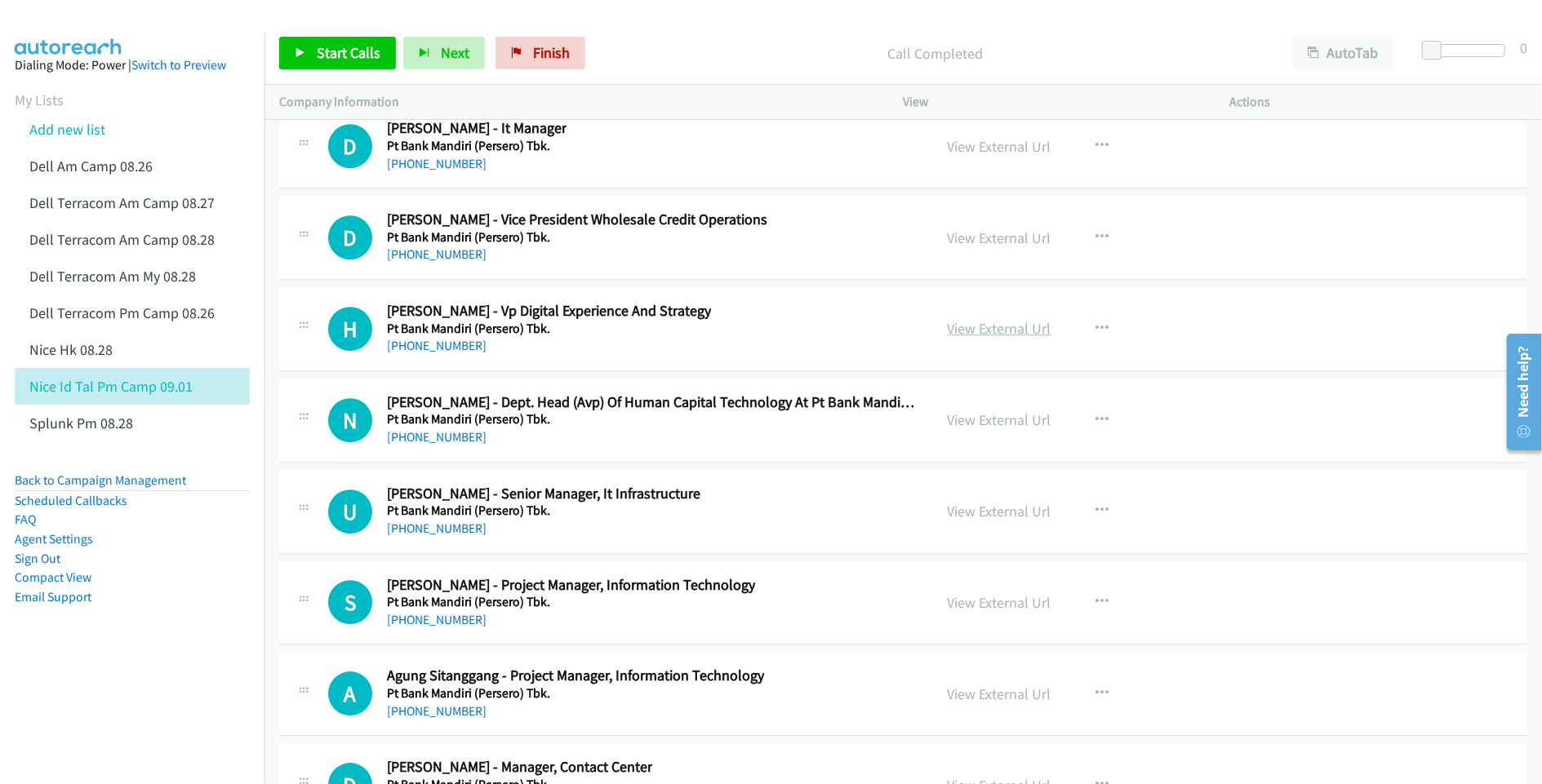
click at [1000, 338] on link "View External Url" at bounding box center [999, 328] width 104 height 19
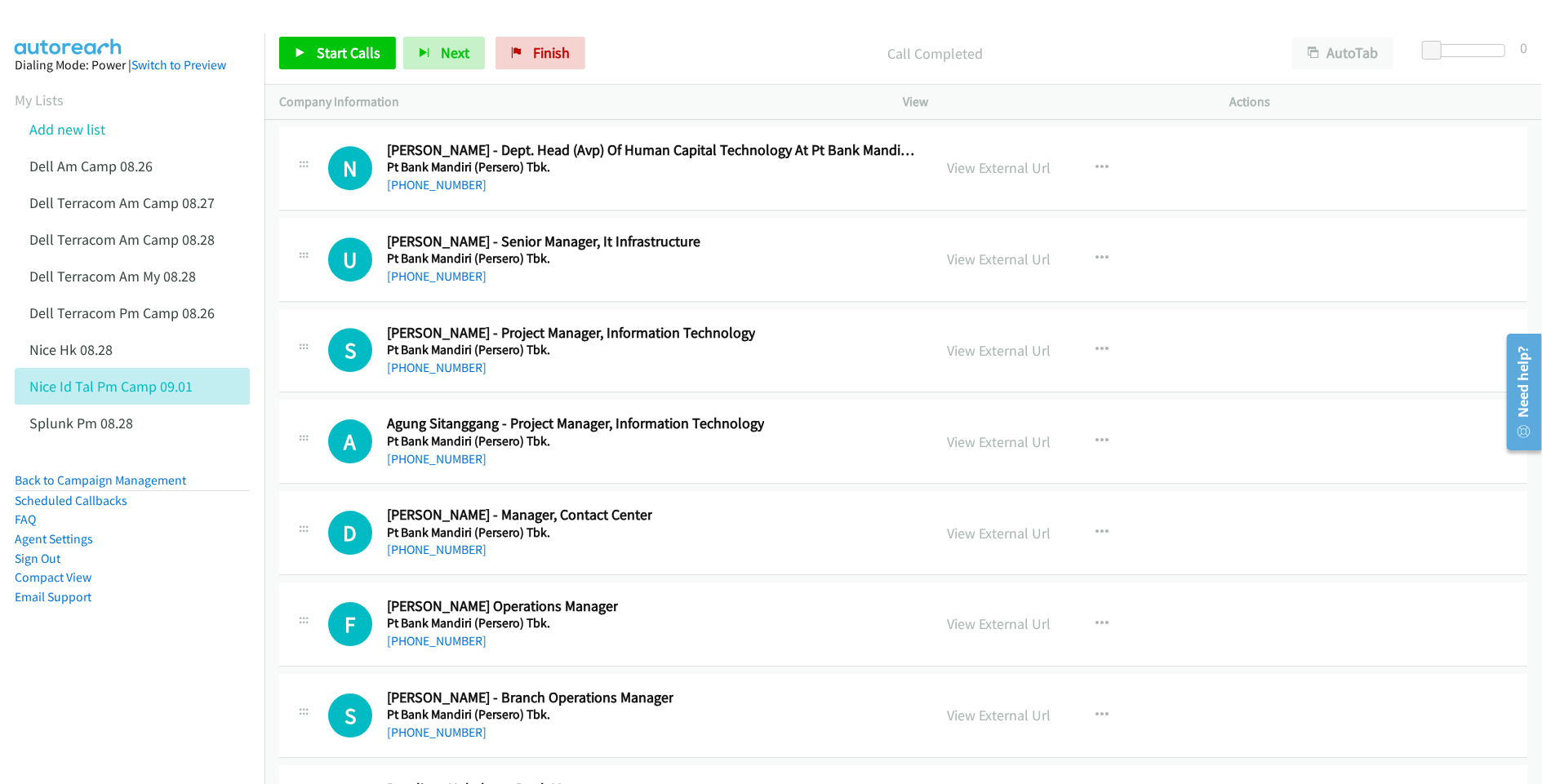
scroll to position [40901, 0]
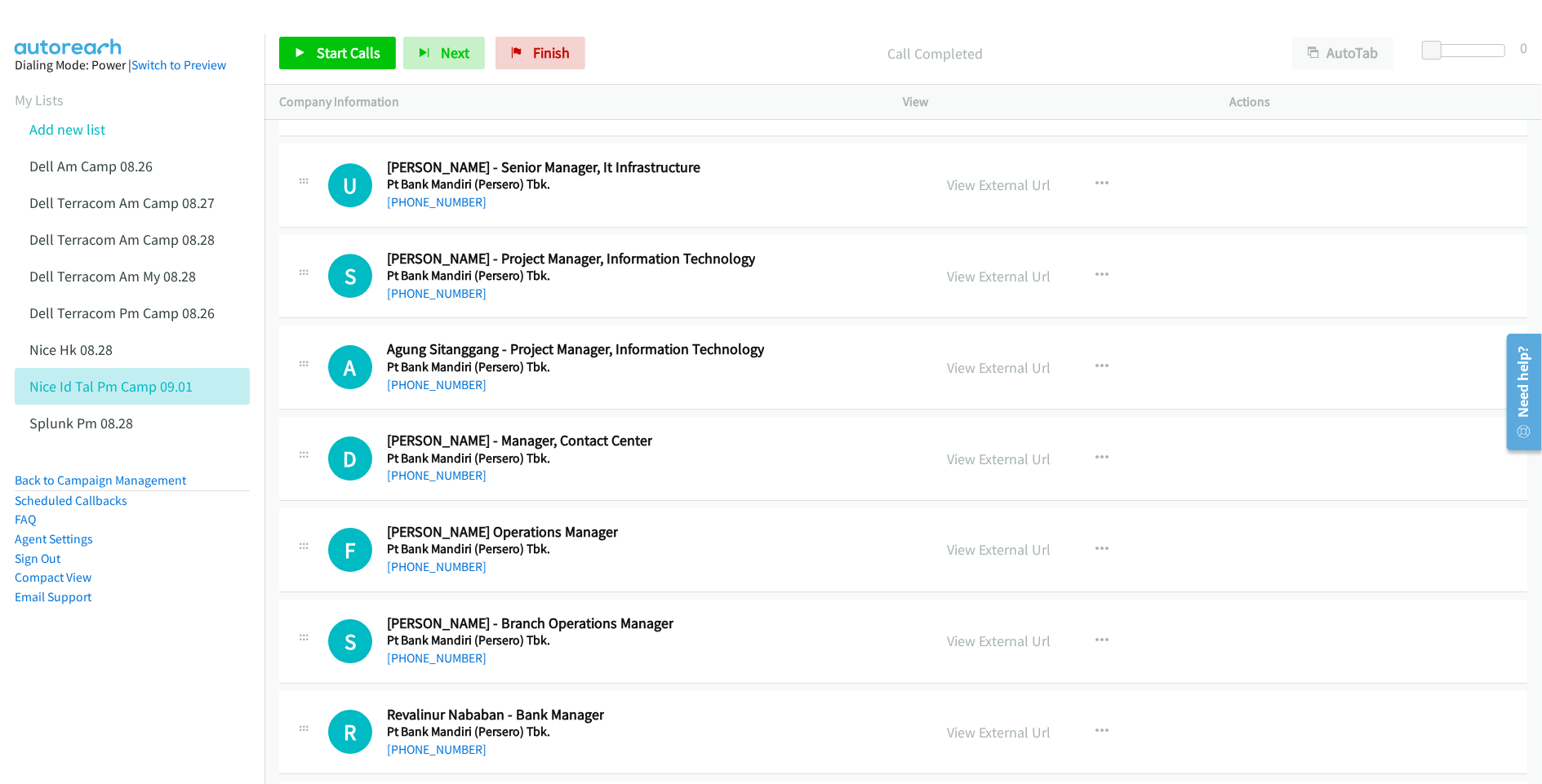
drag, startPoint x: 994, startPoint y: 581, endPoint x: 992, endPoint y: 615, distance: 34.1
click at [140, 670] on aside "Dialing Mode: Power | Switch to Preview My Lists Add new list Dell Am Camp 08.2…" at bounding box center [132, 357] width 264 height 647
click at [1001, 469] on link "View External Url" at bounding box center [999, 459] width 104 height 19
click at [1000, 559] on link "View External Url" at bounding box center [999, 549] width 104 height 19
click at [981, 651] on link "View External Url" at bounding box center [999, 641] width 104 height 19
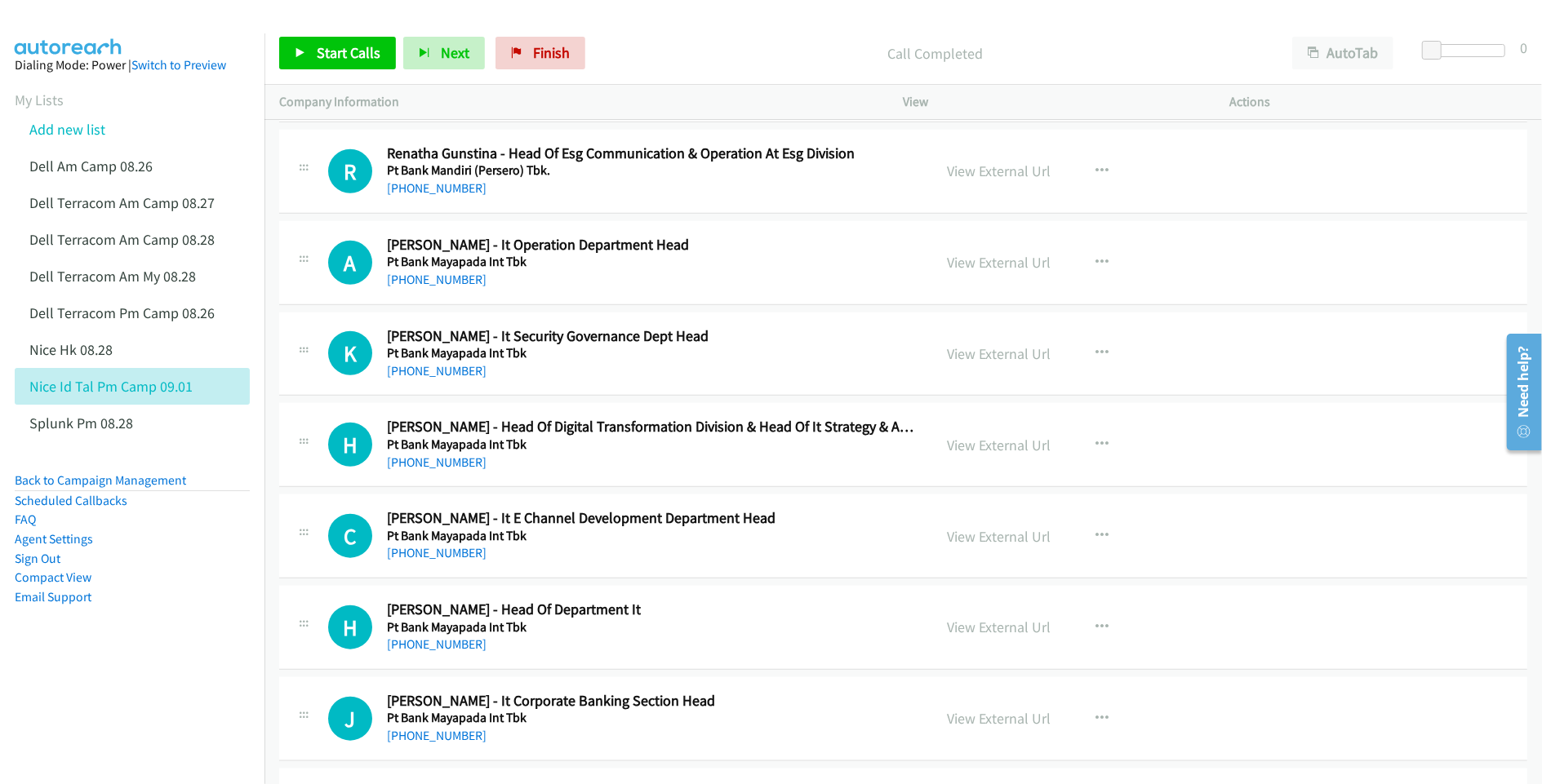
scroll to position [42750, 0]
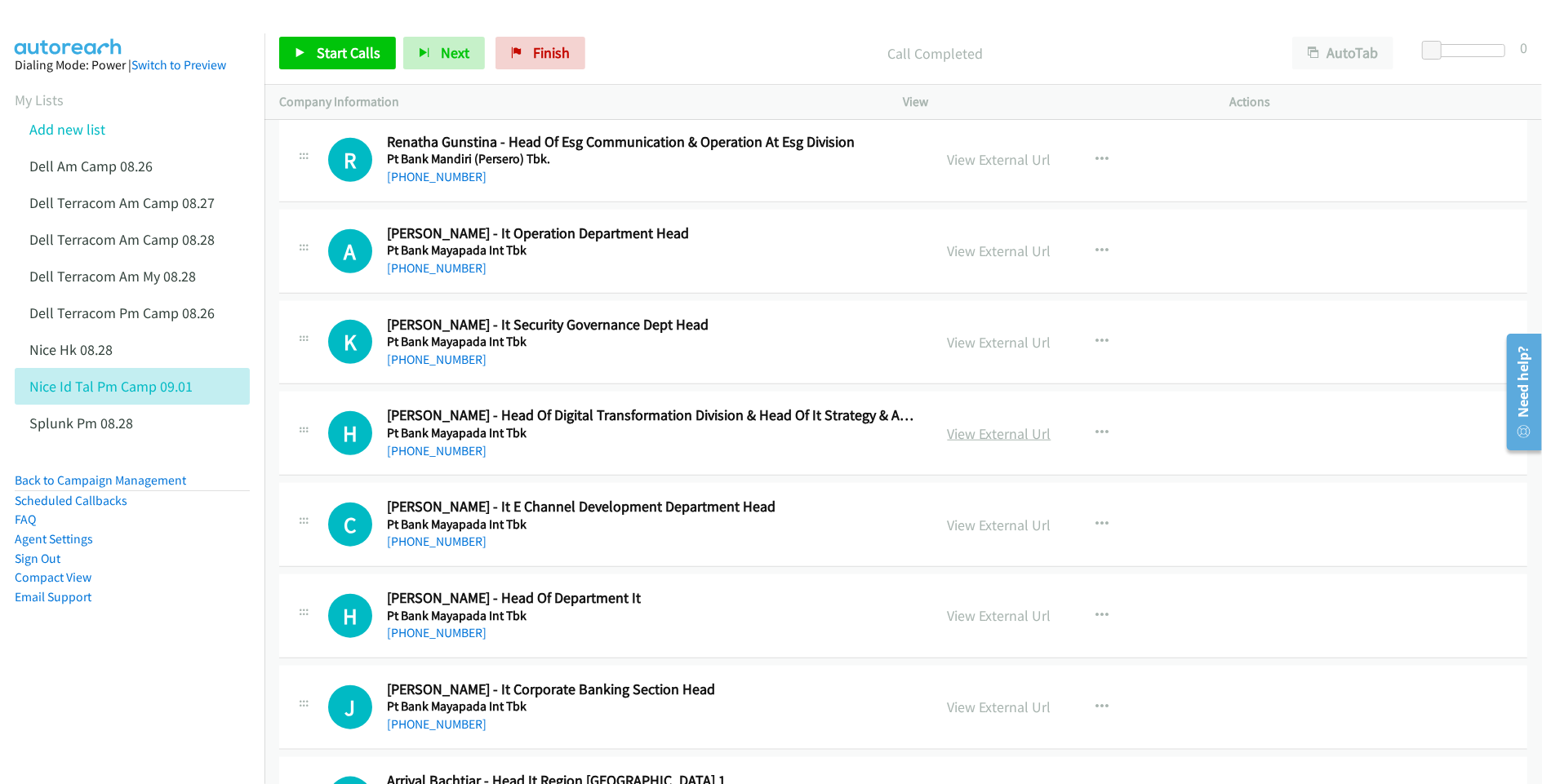
click at [971, 443] on link "View External Url" at bounding box center [999, 433] width 104 height 19
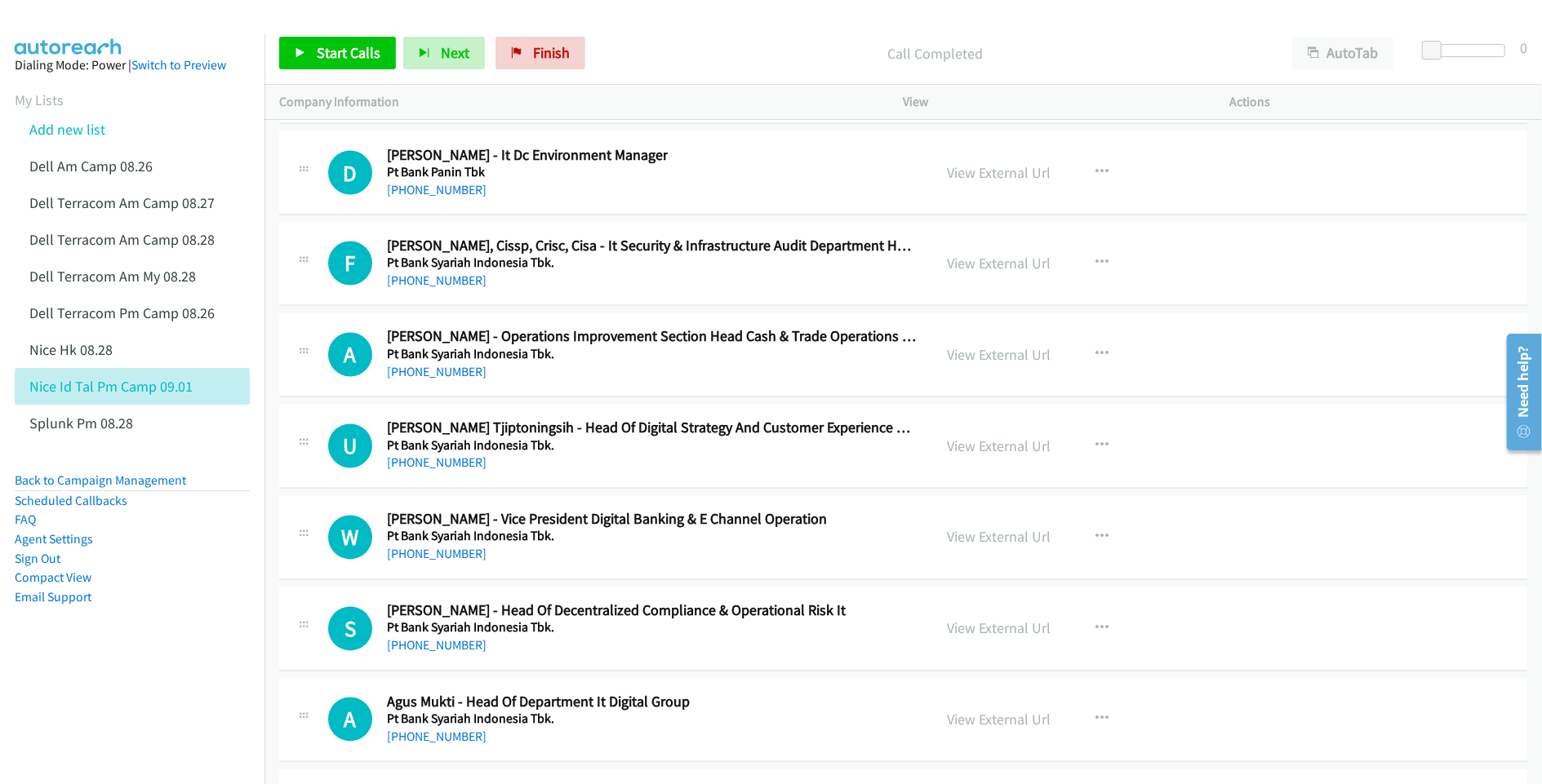
scroll to position [43838, 0]
